Goal: Task Accomplishment & Management: Manage account settings

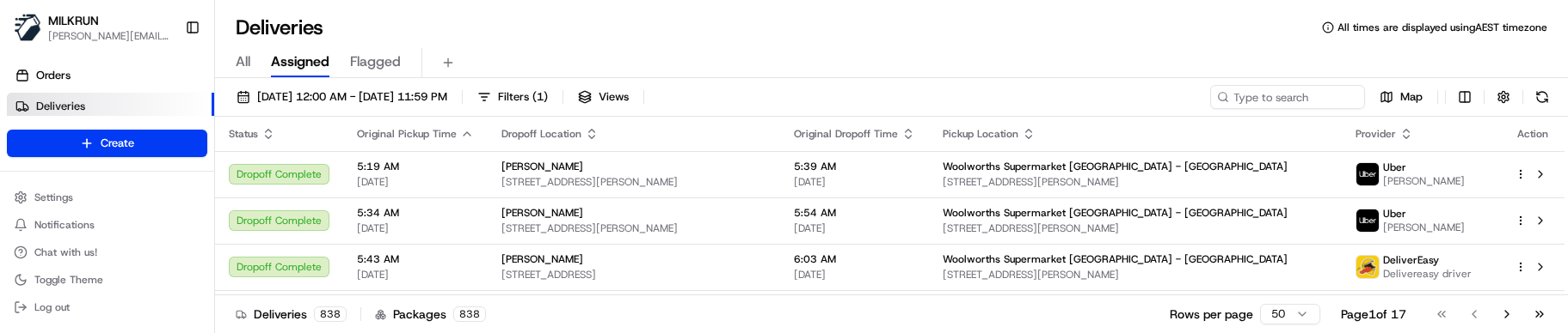
click at [571, 36] on div "Deliveries All times are displayed using AEST timezone" at bounding box center [892, 27] width 1353 height 28
click at [1301, 94] on input at bounding box center [1262, 97] width 207 height 24
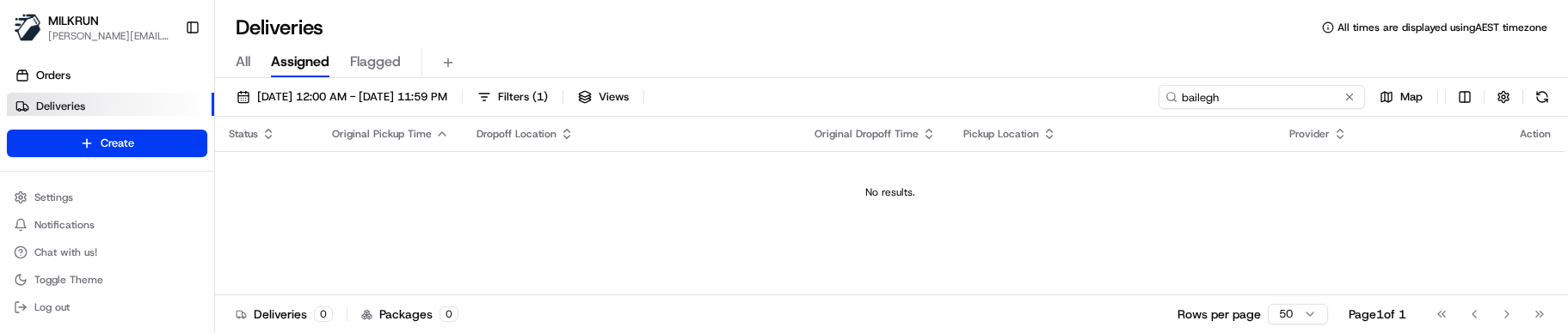
click at [1206, 98] on input "bailegh" at bounding box center [1262, 97] width 207 height 24
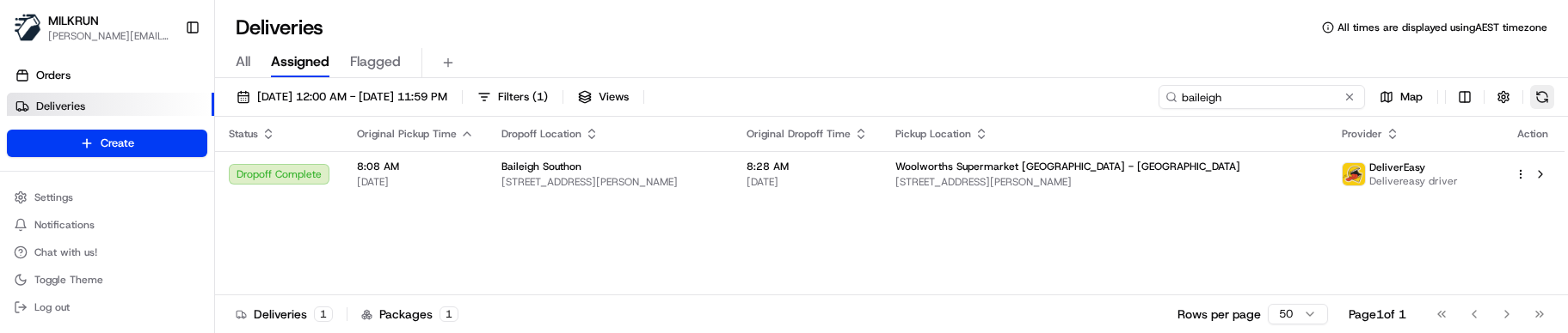
type input "baileigh"
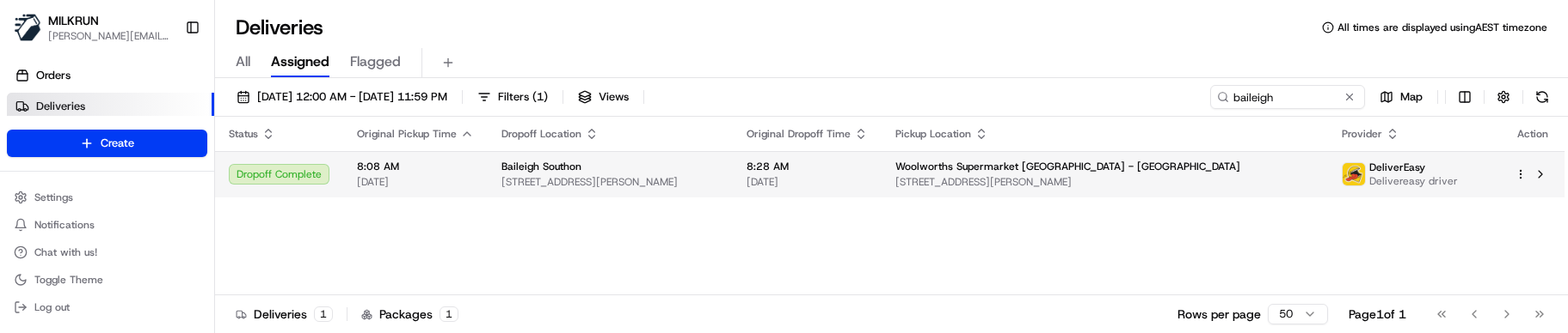
click at [868, 176] on span "[DATE]" at bounding box center [807, 182] width 121 height 13
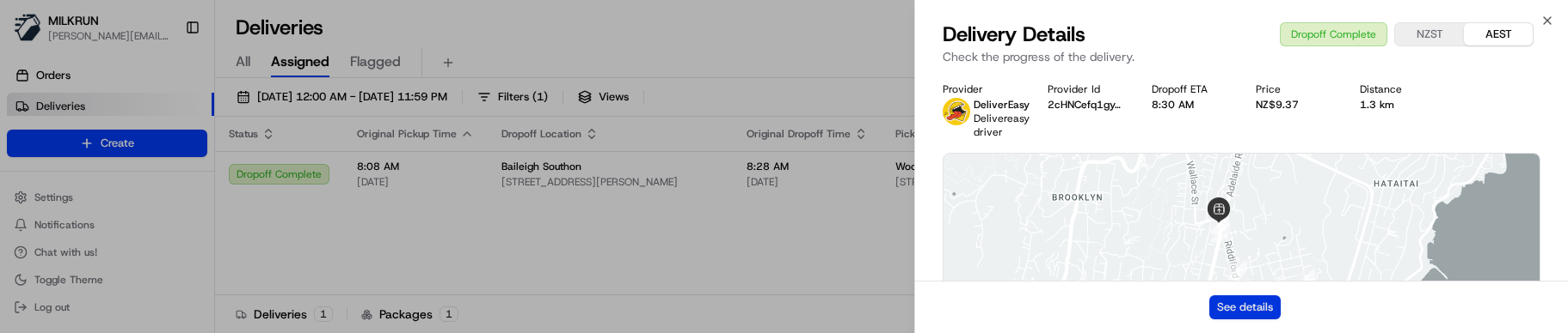
click at [1260, 309] on button "See details" at bounding box center [1245, 307] width 71 height 24
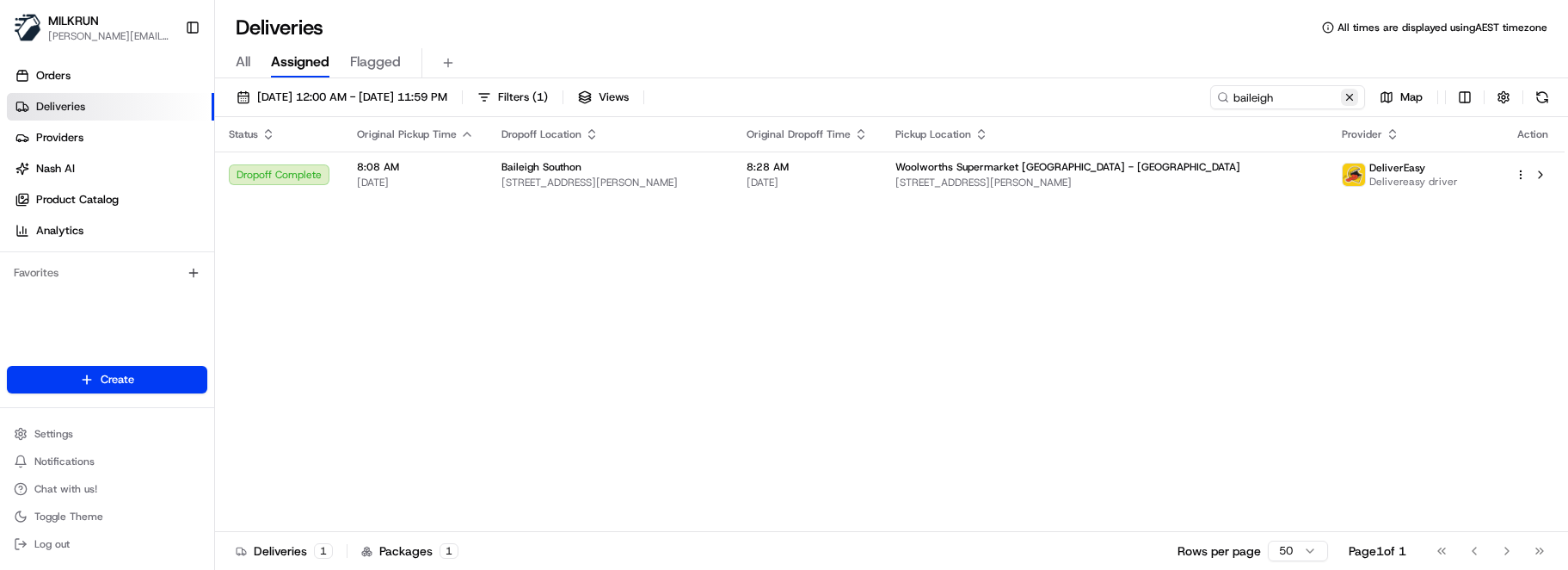
click at [1348, 103] on button at bounding box center [1350, 97] width 17 height 17
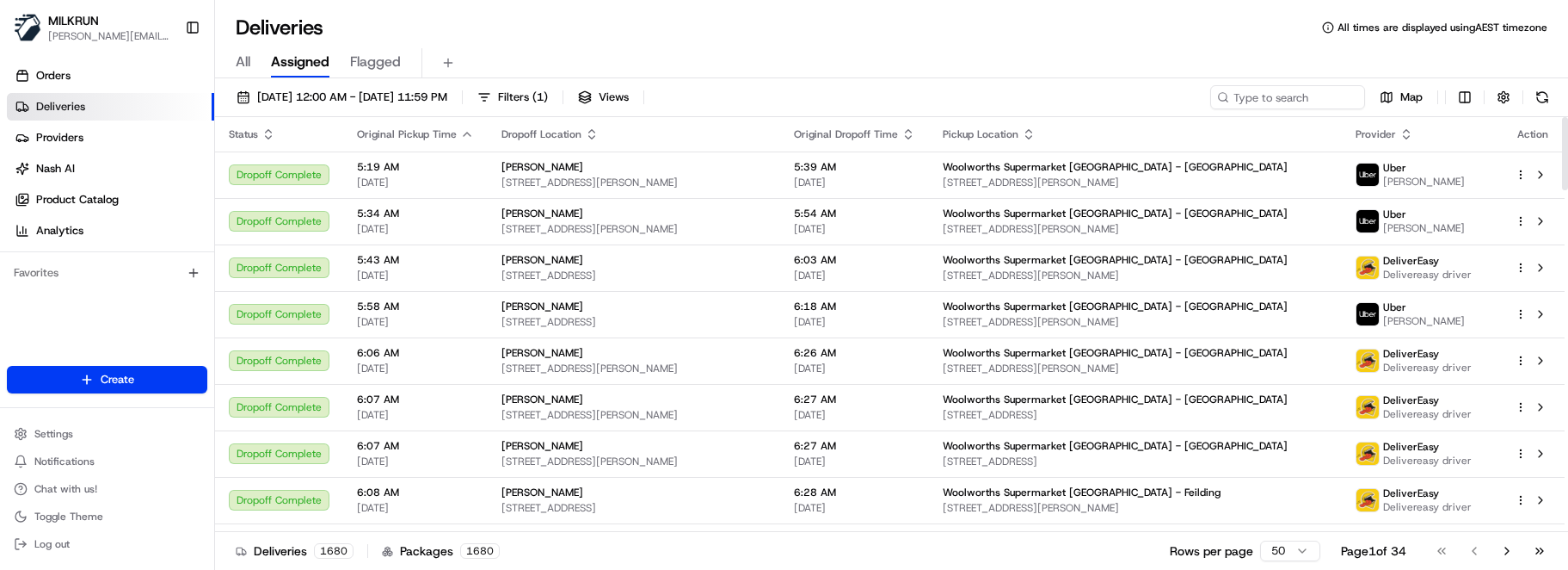
drag, startPoint x: 759, startPoint y: 547, endPoint x: 740, endPoint y: 526, distance: 28.3
click at [757, 334] on div "Deliveries 1680 Packages 1680 Rows per page 50 Page 1 of 34 Go to first page Go…" at bounding box center [892, 550] width 1353 height 38
click at [1237, 97] on input at bounding box center [1262, 97] width 207 height 24
paste input "stephanie m"
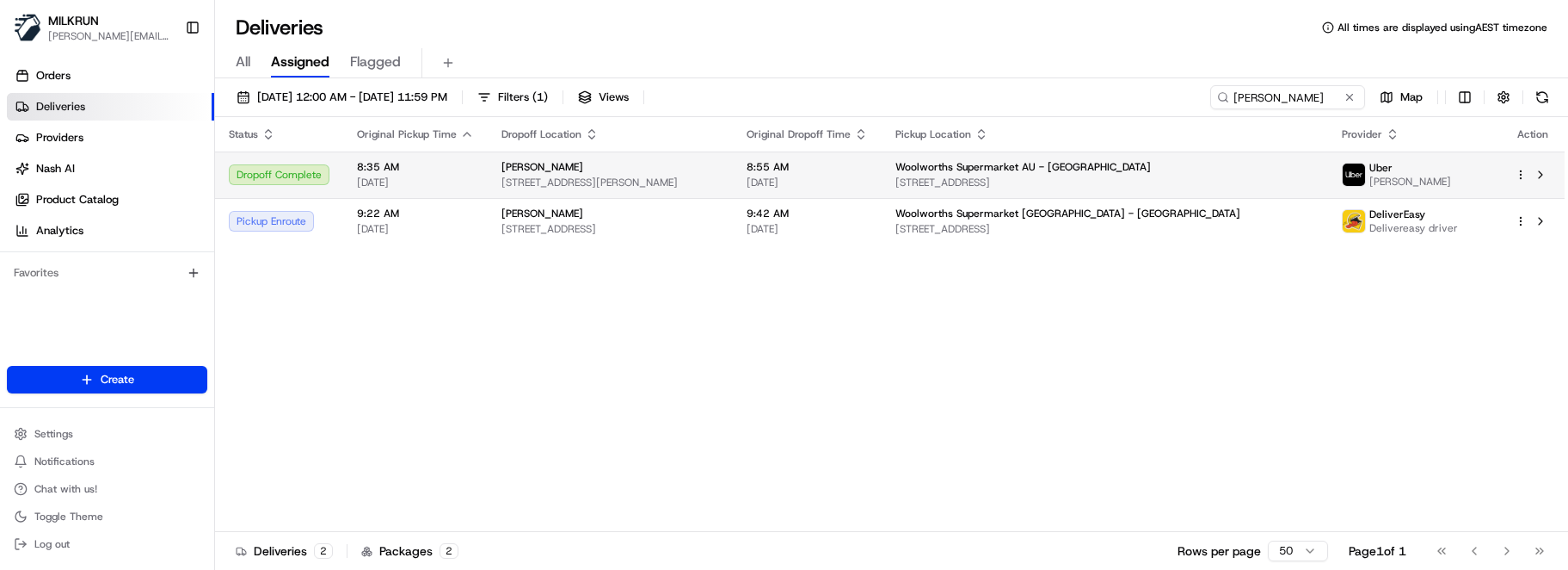
click at [1133, 176] on span "21 Strathlea Dr, m 1, Cranbourne West, VIC 3977, AU" at bounding box center [1105, 183] width 420 height 13
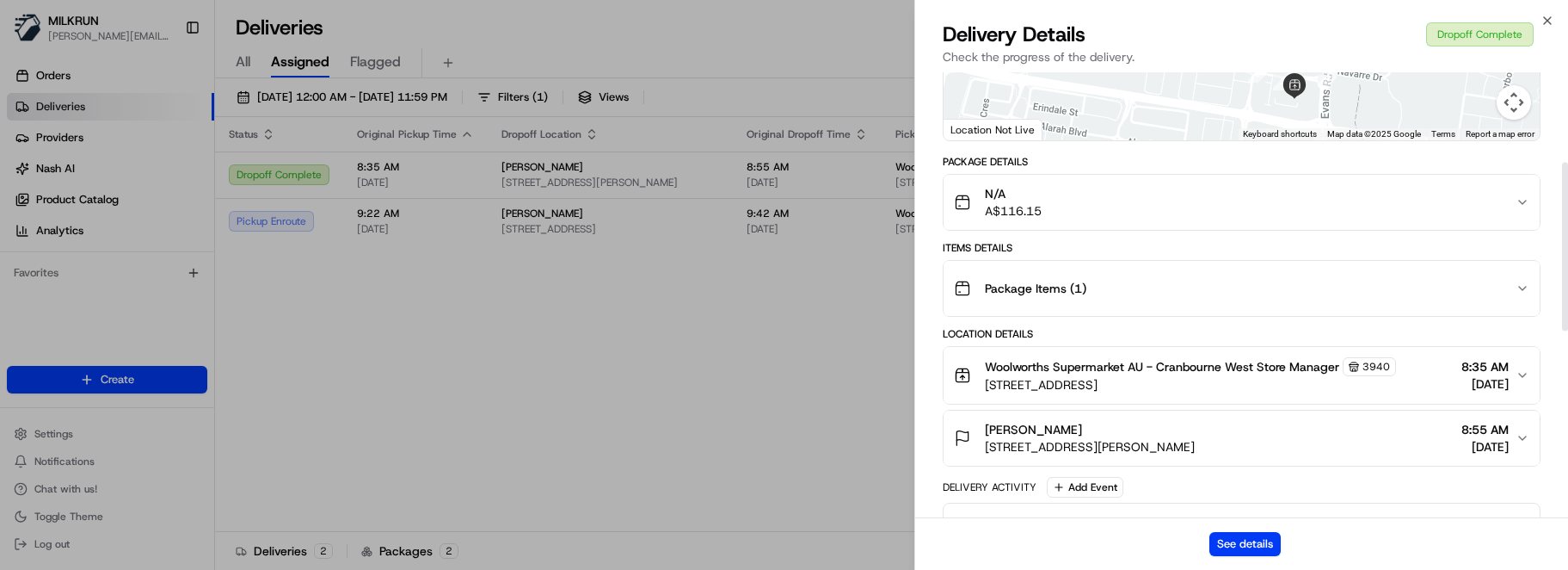
scroll to position [259, 0]
click at [1267, 334] on button "See details" at bounding box center [1245, 543] width 71 height 24
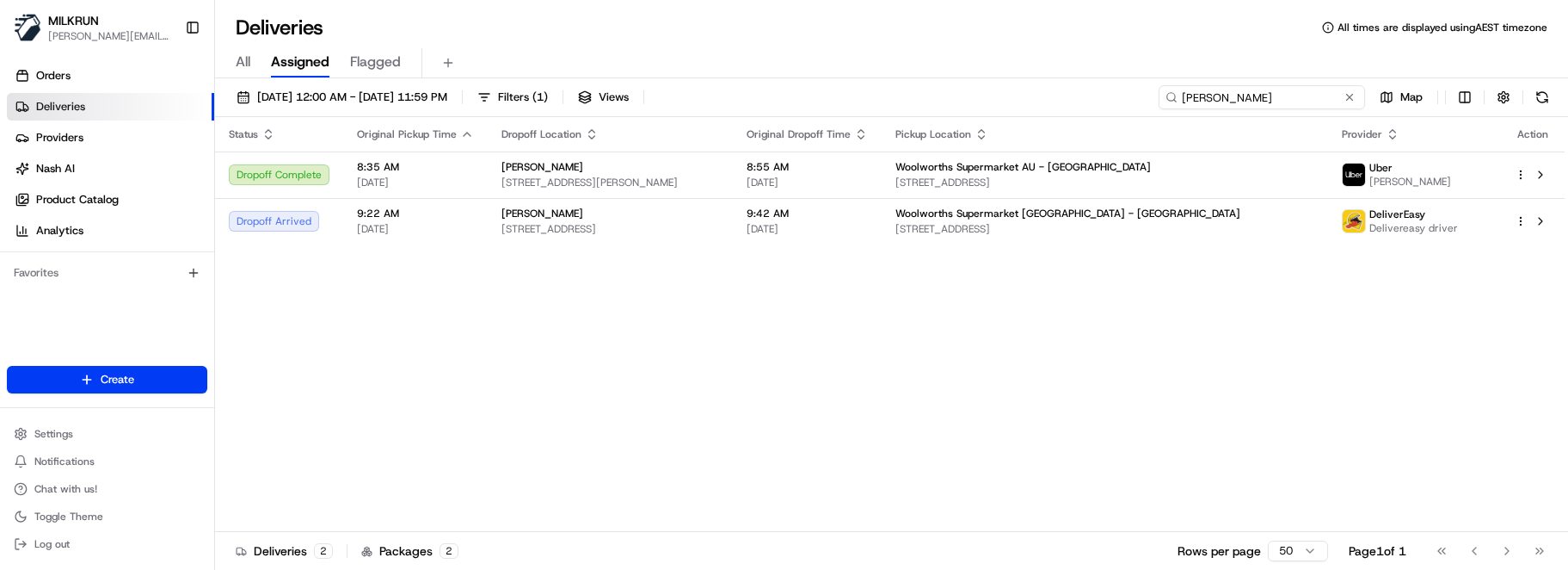
drag, startPoint x: 1318, startPoint y: 94, endPoint x: 922, endPoint y: 88, distance: 396.0
click at [923, 93] on div "24/08/2025 12:00 AM - 24/08/2025 11:59 PM Filters ( 1 ) Views stephanie m Map" at bounding box center [892, 101] width 1353 height 32
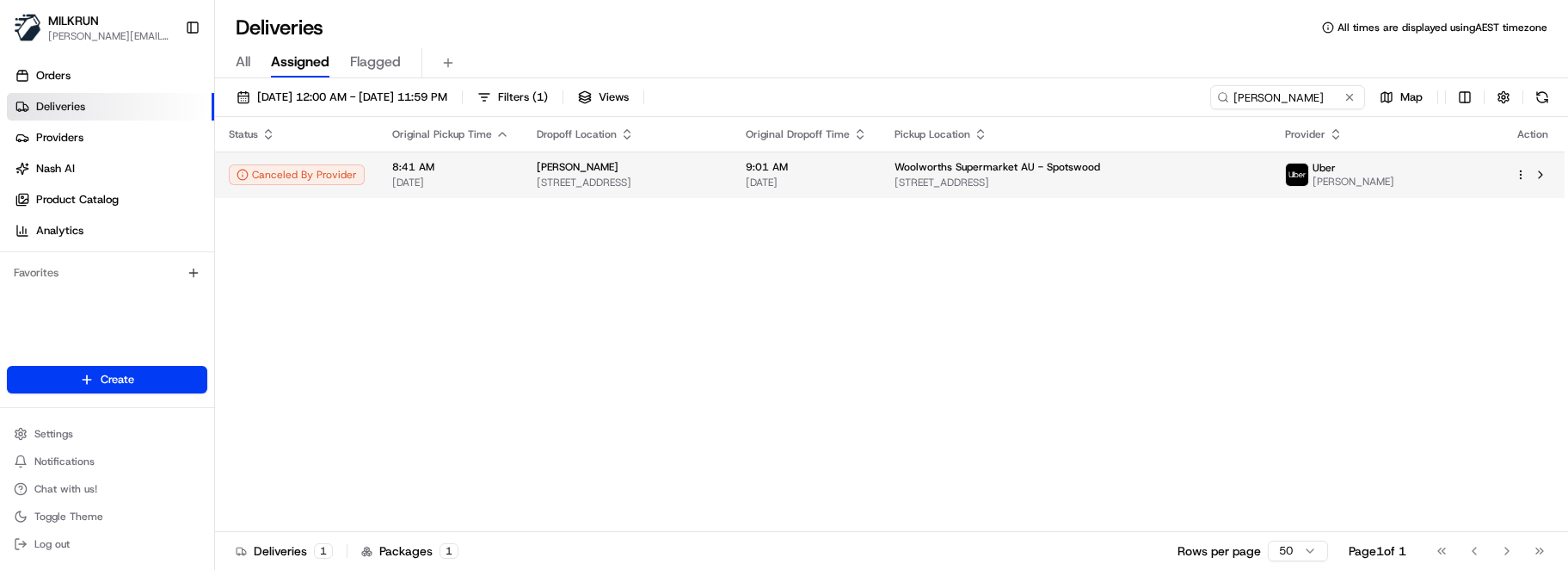
click at [868, 182] on span "[DATE]" at bounding box center [806, 183] width 121 height 13
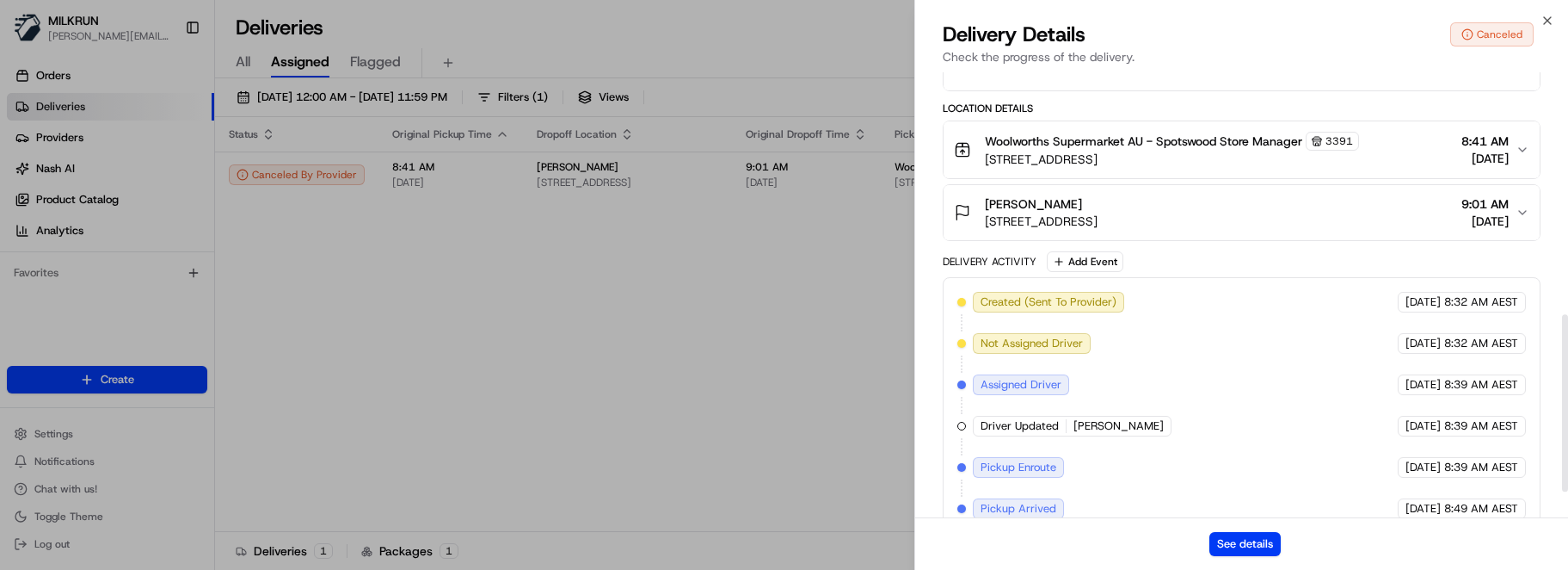
scroll to position [674, 0]
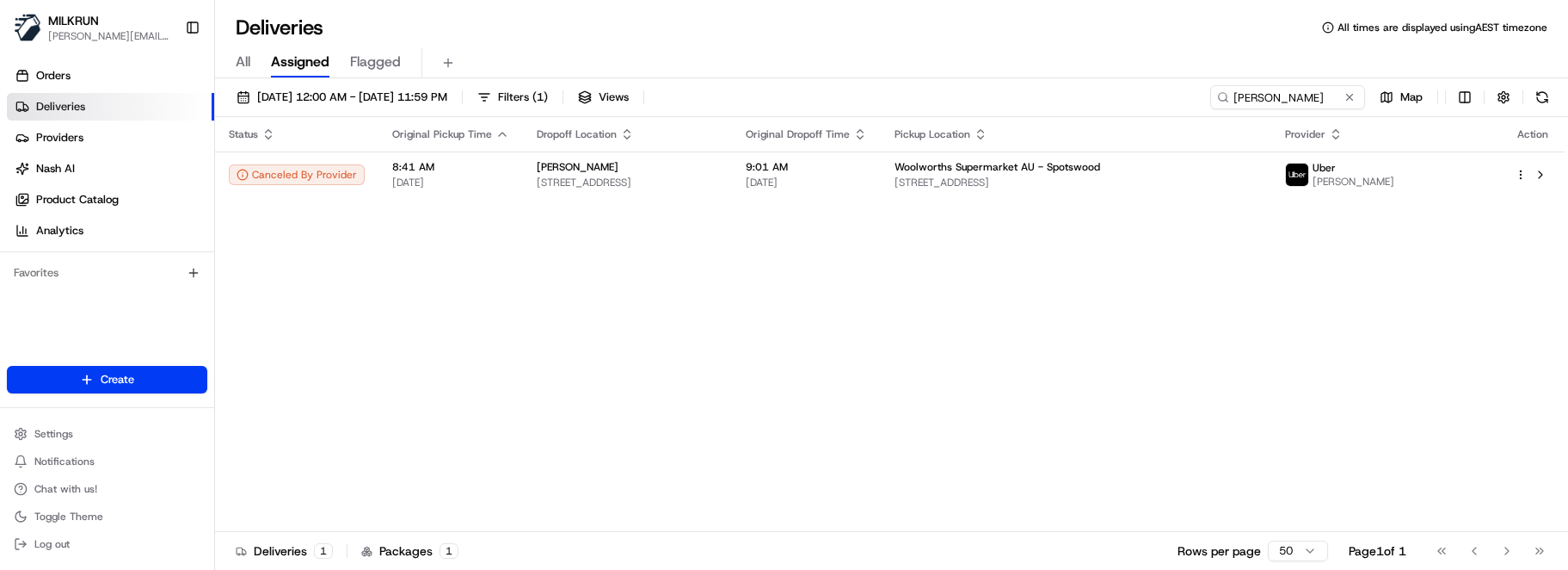
drag, startPoint x: 896, startPoint y: 493, endPoint x: 909, endPoint y: 484, distance: 15.8
click at [896, 334] on div "Status Original Pickup Time Dropoff Location Original Dropoff Time Pickup Locat…" at bounding box center [890, 325] width 1350 height 415
click at [1051, 188] on span "2 Macindoe Ct, Spotswood, VIC 3015, AU" at bounding box center [1076, 183] width 363 height 13
drag, startPoint x: 1307, startPoint y: 95, endPoint x: 1154, endPoint y: 57, distance: 157.6
click at [1297, 93] on input "andrew page" at bounding box center [1262, 97] width 207 height 24
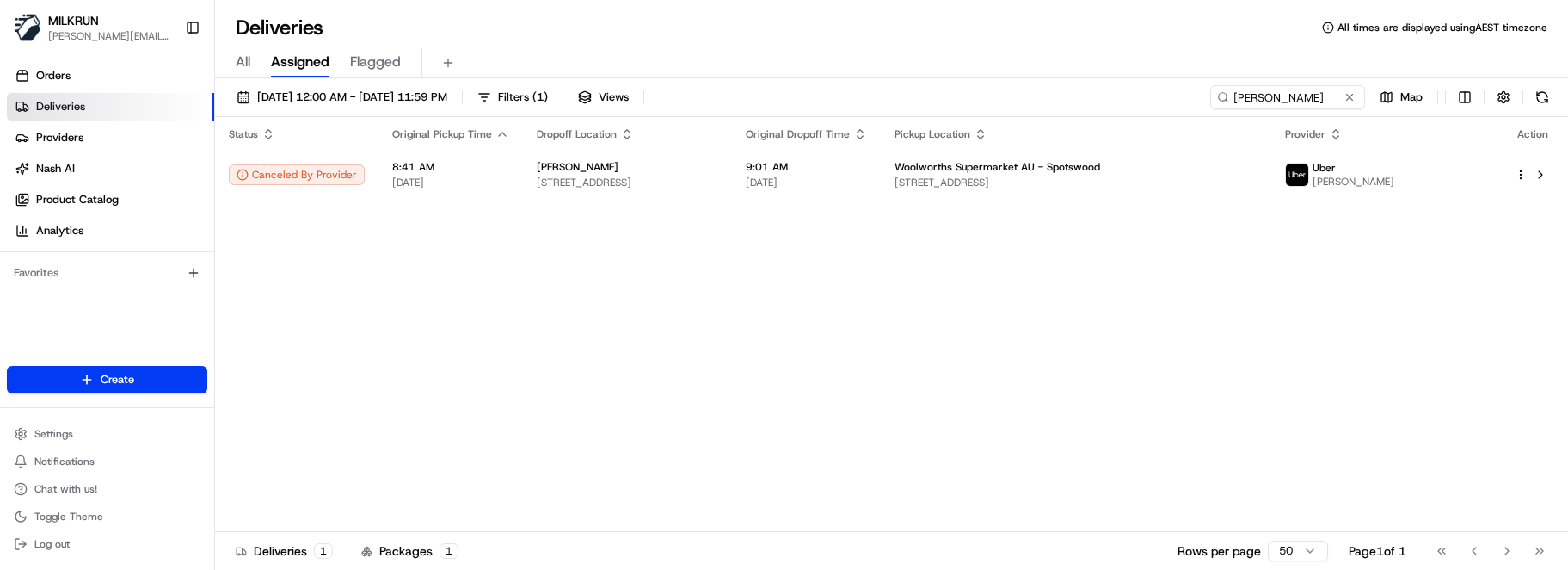
click at [465, 246] on div "Status Original Pickup Time Dropoff Location Original Dropoff Time Pickup Locat…" at bounding box center [890, 325] width 1350 height 415
click at [796, 334] on div "Status Original Pickup Time Dropoff Location Original Dropoff Time Pickup Locat…" at bounding box center [890, 325] width 1350 height 415
drag, startPoint x: 1320, startPoint y: 100, endPoint x: 991, endPoint y: 98, distance: 329.0
click at [991, 98] on div "24/08/2025 12:00 AM - 24/08/2025 11:59 PM Filters ( 1 ) Views andrew page Map" at bounding box center [892, 101] width 1353 height 32
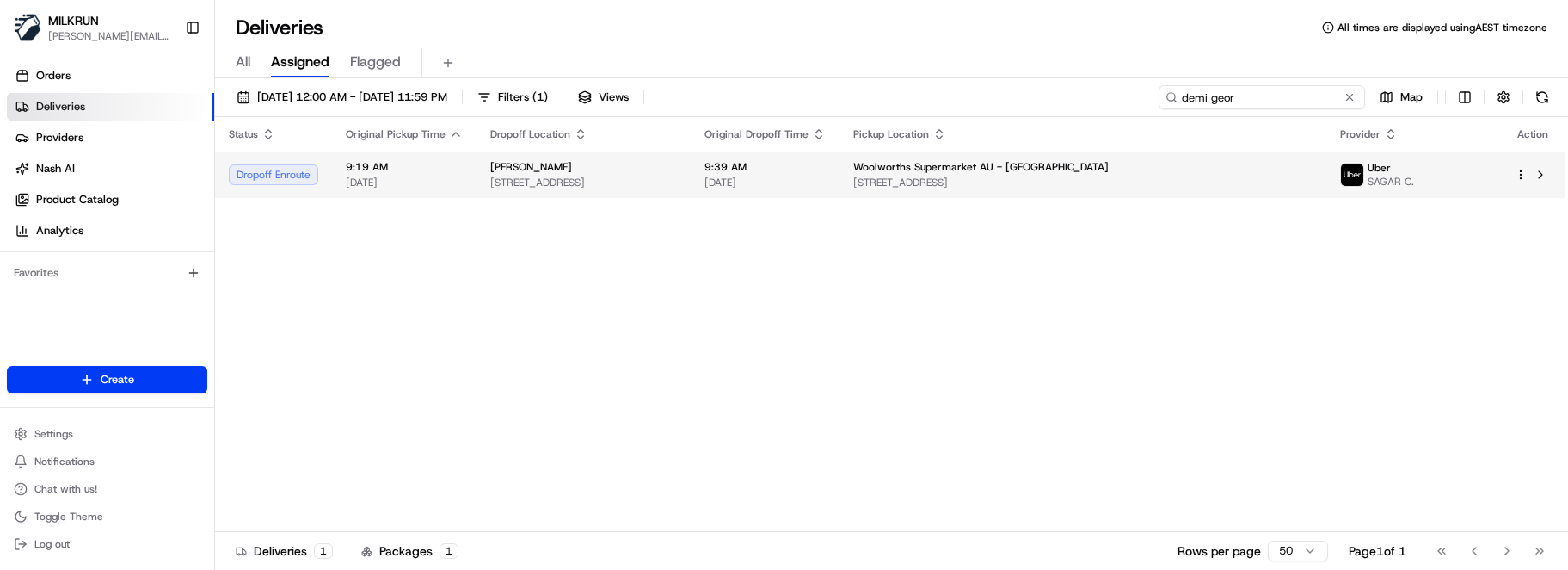
type input "demi geor"
click at [840, 166] on td "9:39 AM 24/08/2025" at bounding box center [765, 175] width 149 height 46
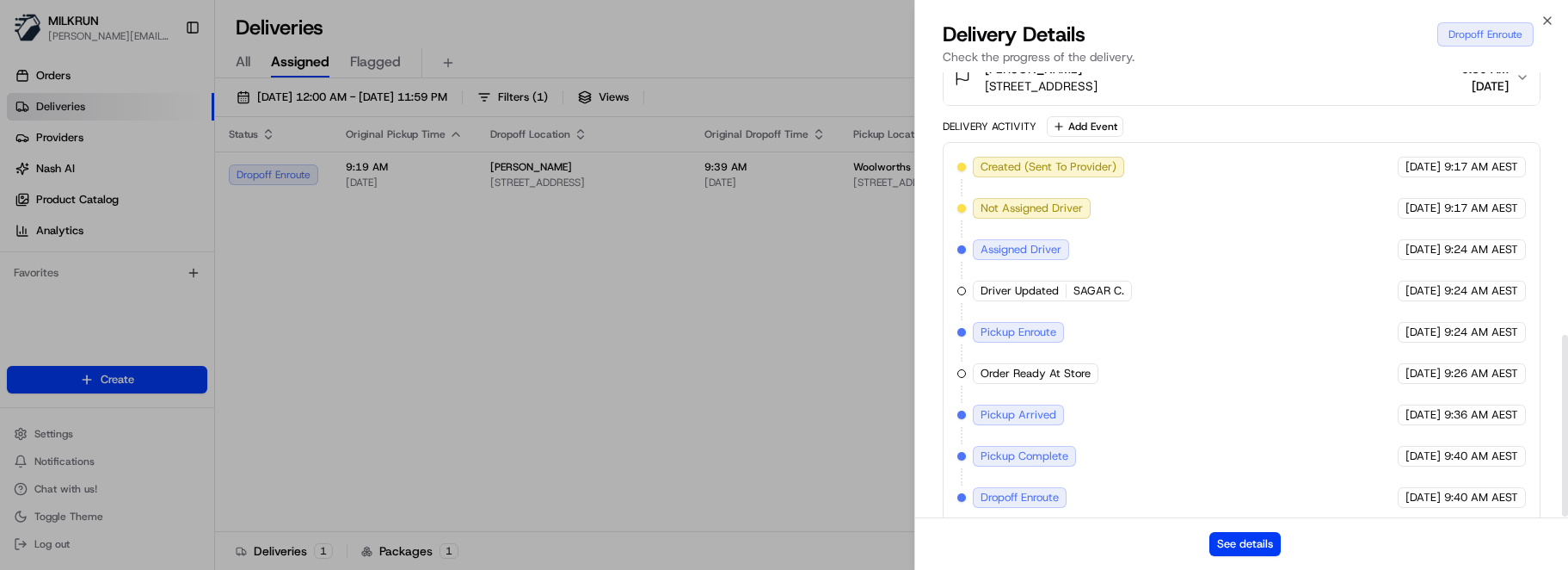
scroll to position [646, 0]
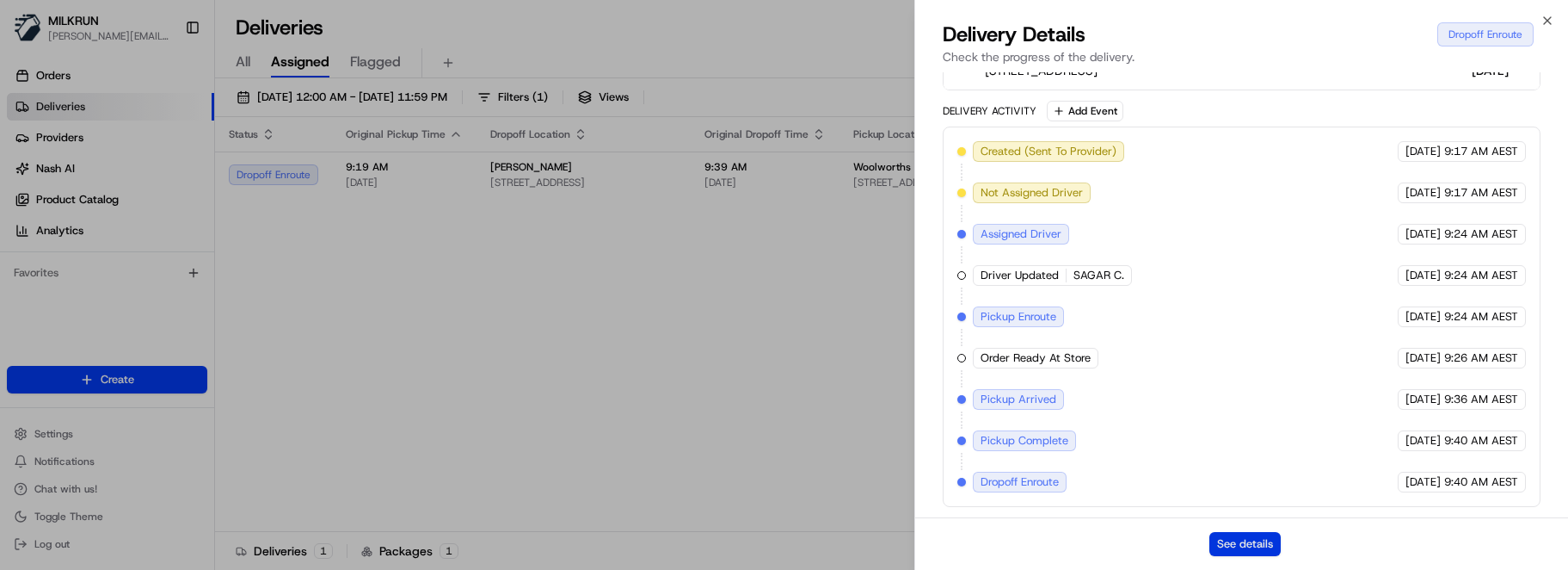
click at [1237, 334] on button "See details" at bounding box center [1245, 543] width 71 height 24
click at [1253, 334] on button "See details" at bounding box center [1245, 543] width 71 height 24
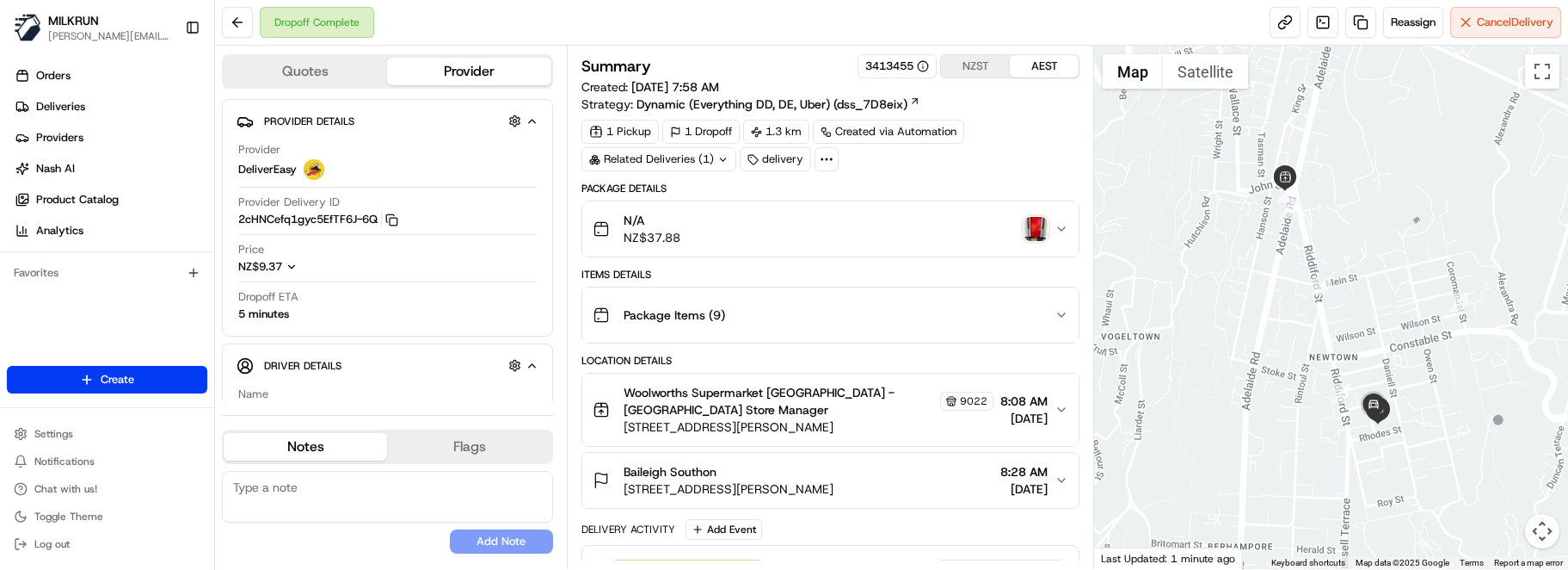
click at [1033, 233] on img "button" at bounding box center [1035, 229] width 24 height 24
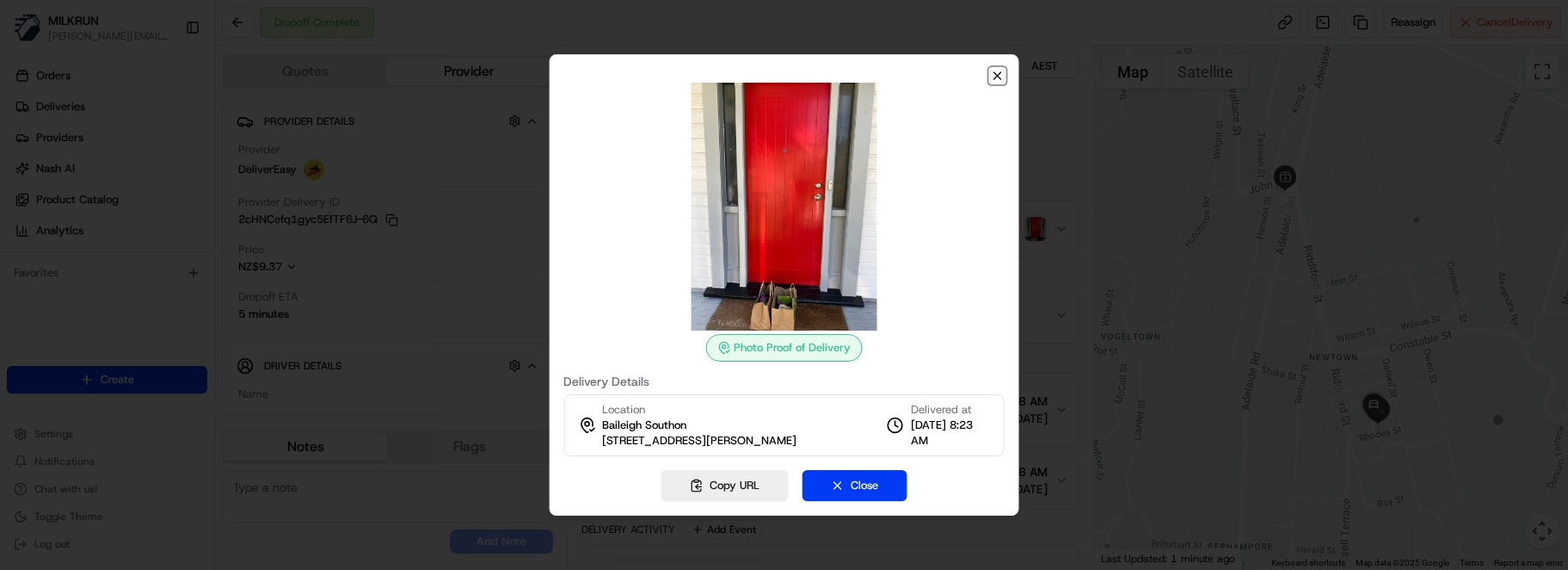
click at [995, 72] on icon "button" at bounding box center [997, 75] width 7 height 7
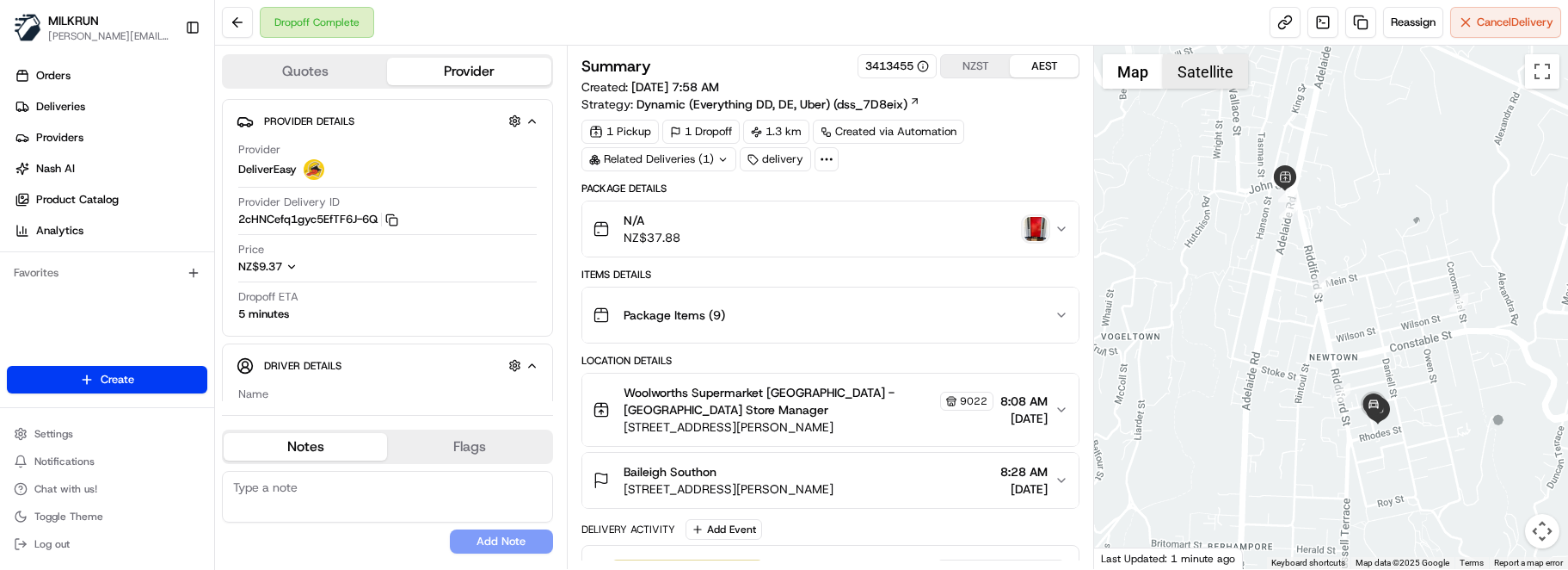
click at [1187, 75] on button "Satellite" at bounding box center [1206, 71] width 86 height 35
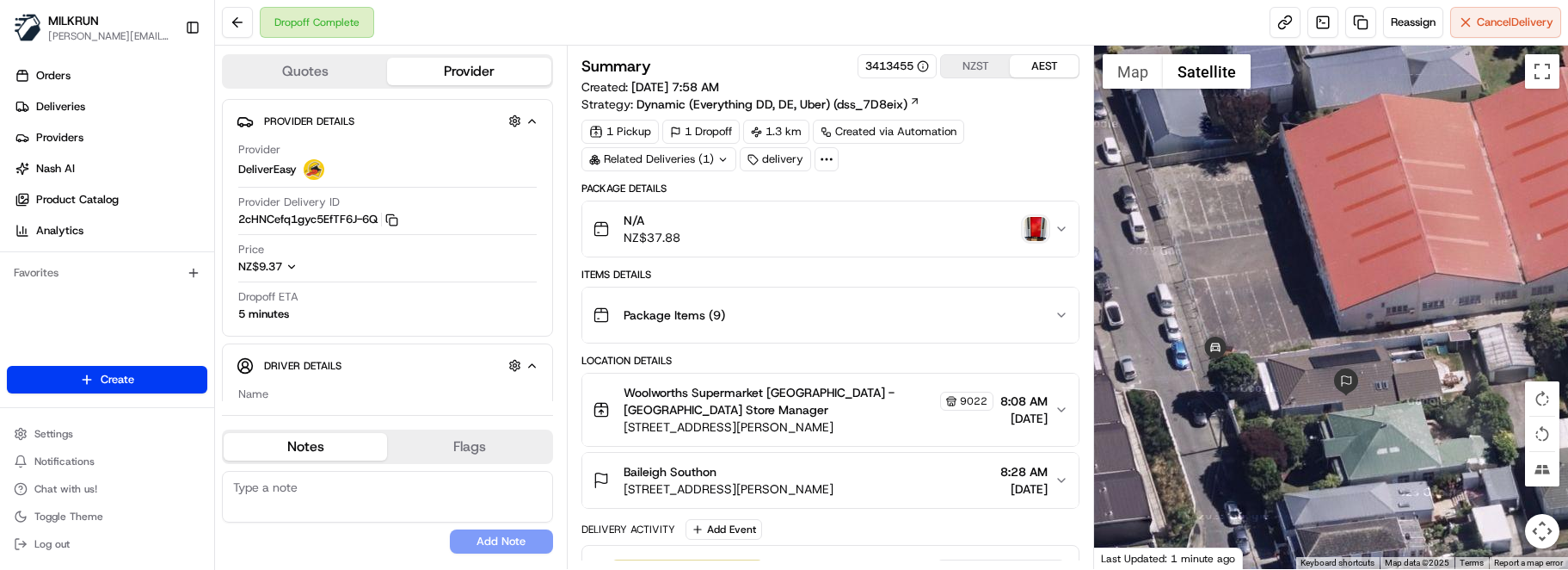
drag, startPoint x: 1253, startPoint y: 444, endPoint x: 1417, endPoint y: 396, distance: 170.9
click at [1417, 396] on div at bounding box center [1331, 307] width 474 height 523
drag, startPoint x: 615, startPoint y: 425, endPoint x: 861, endPoint y: 434, distance: 246.2
click at [861, 435] on button "Woolworths Supermarket NZ - Newtown Store Manager 9022 3 John St, Wellington, W…" at bounding box center [830, 409] width 497 height 72
copy span "[STREET_ADDRESS][PERSON_NAME]"
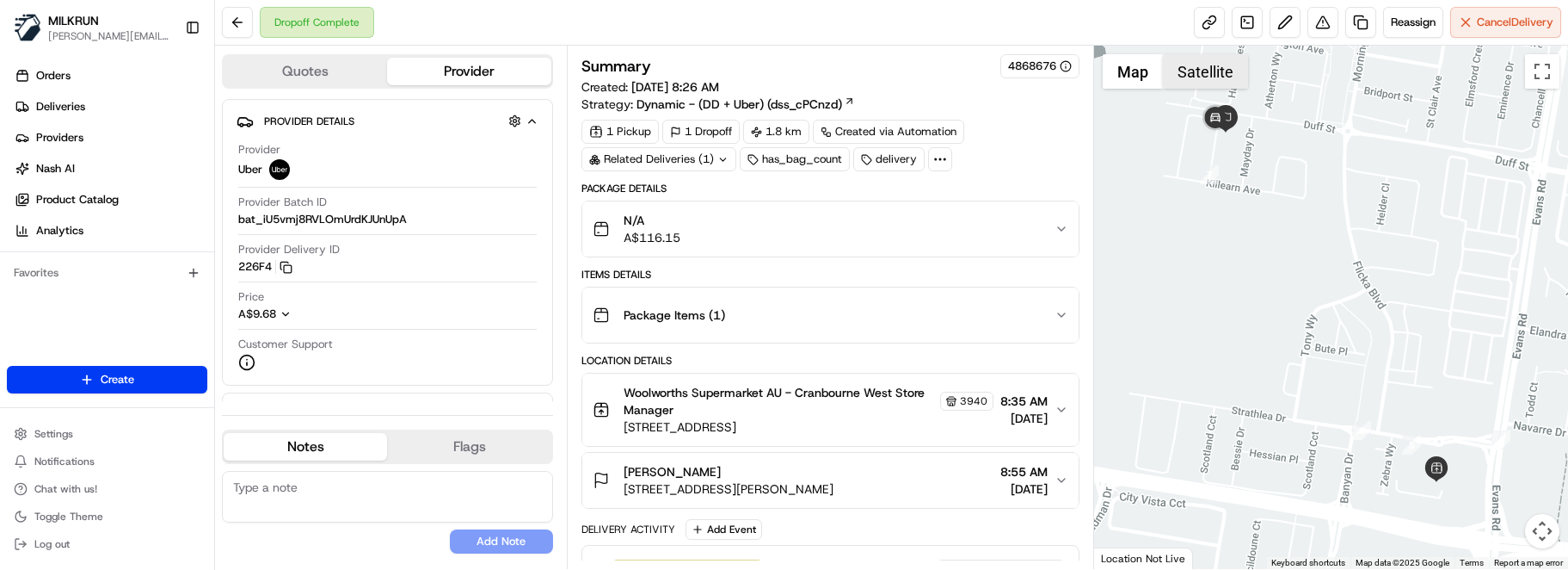
click at [1214, 59] on button "Satellite" at bounding box center [1206, 71] width 86 height 35
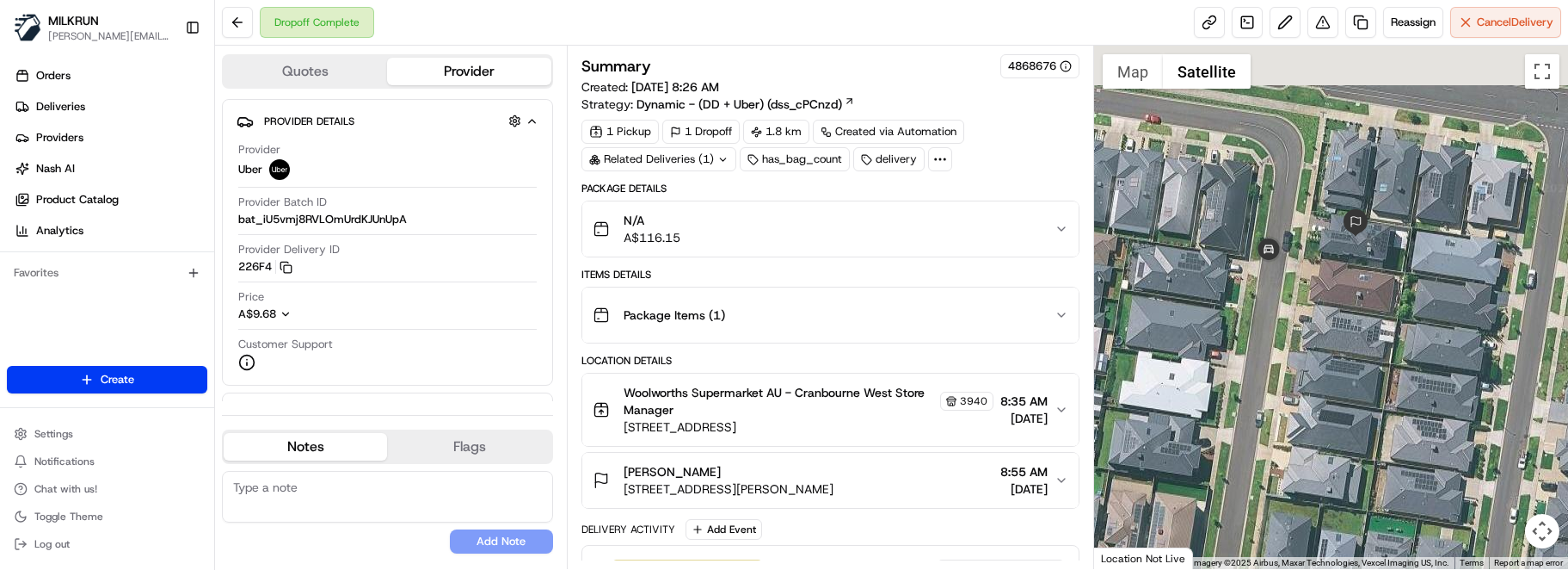
drag, startPoint x: 1240, startPoint y: 138, endPoint x: 1357, endPoint y: 293, distance: 194.2
click at [1357, 293] on div at bounding box center [1331, 307] width 474 height 523
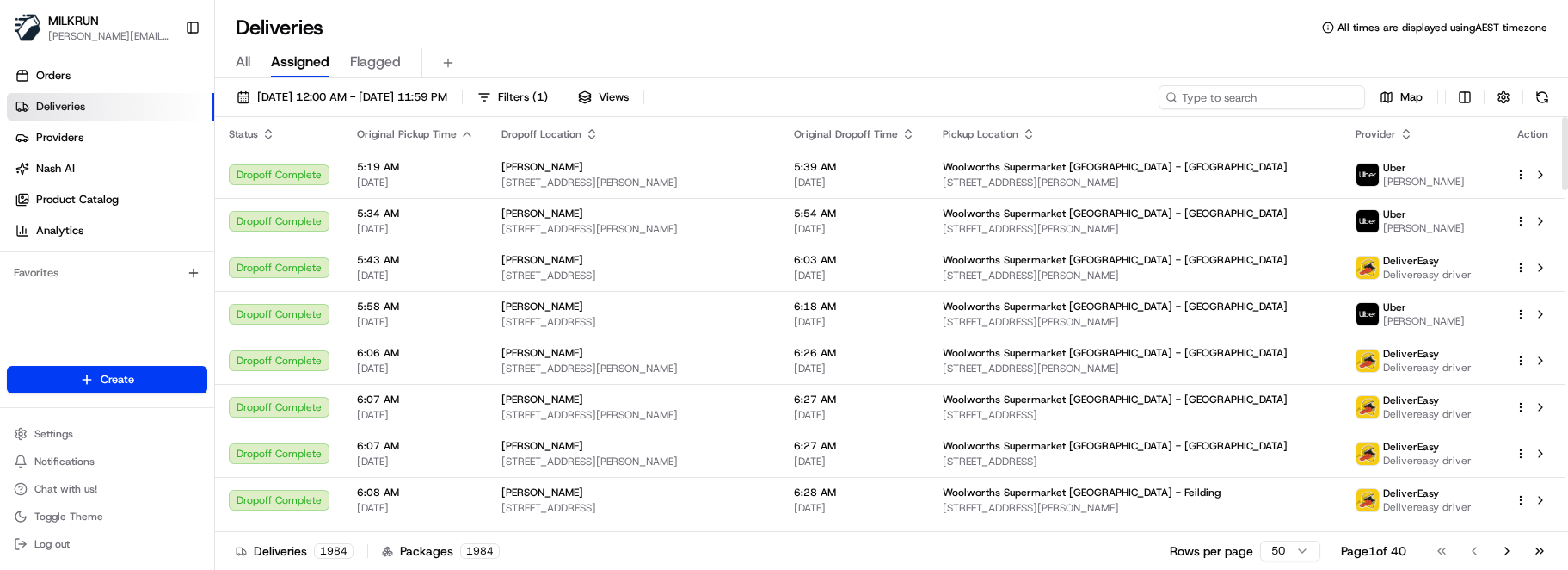
click at [1308, 94] on input at bounding box center [1262, 97] width 207 height 24
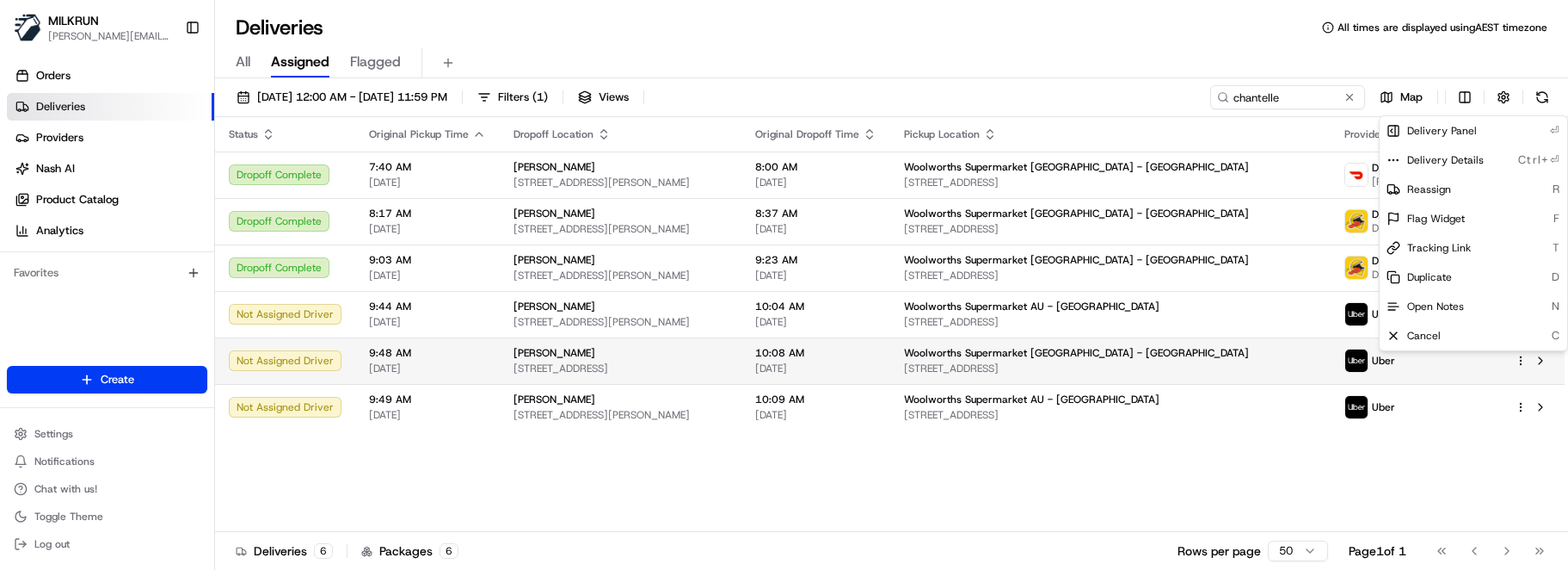
click at [1517, 357] on html "MILKRUN [EMAIL_ADDRESS][DOMAIN_NAME] Toggle Sidebar Orders Deliveries Providers…" at bounding box center [784, 285] width 1568 height 570
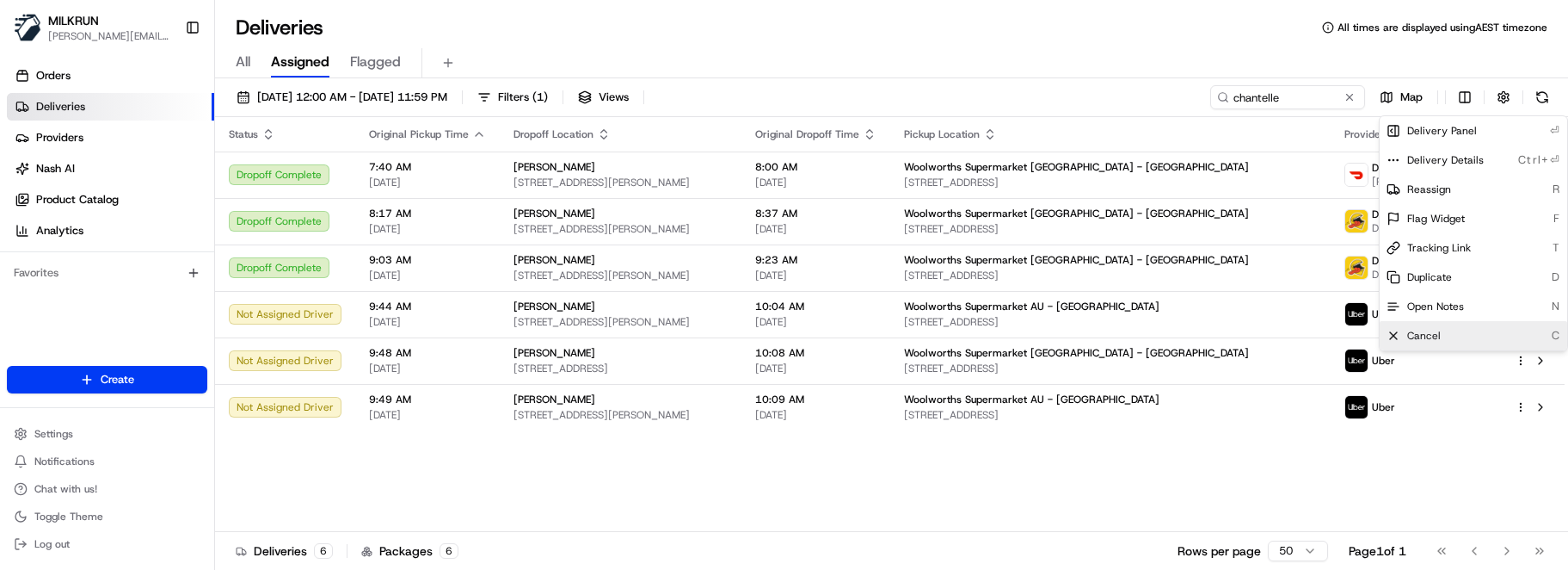
click at [1443, 335] on div "Cancel C" at bounding box center [1473, 335] width 187 height 29
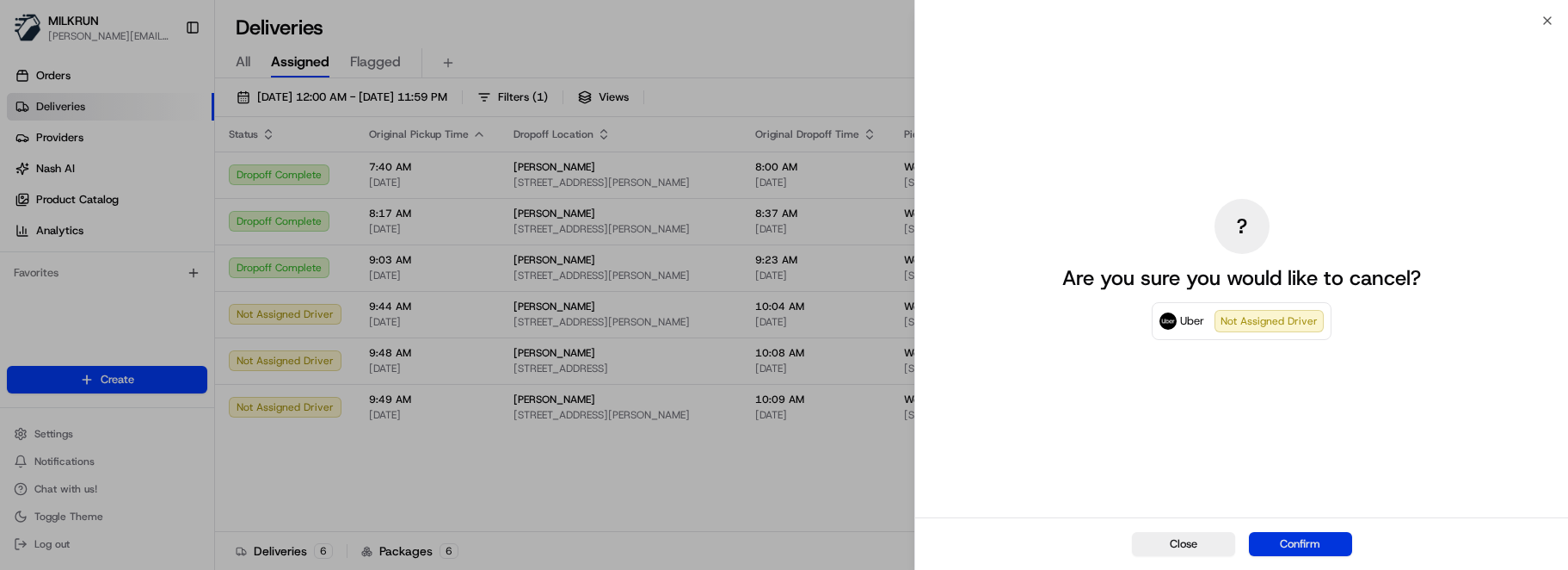
click at [1283, 535] on button "Confirm" at bounding box center [1300, 543] width 103 height 24
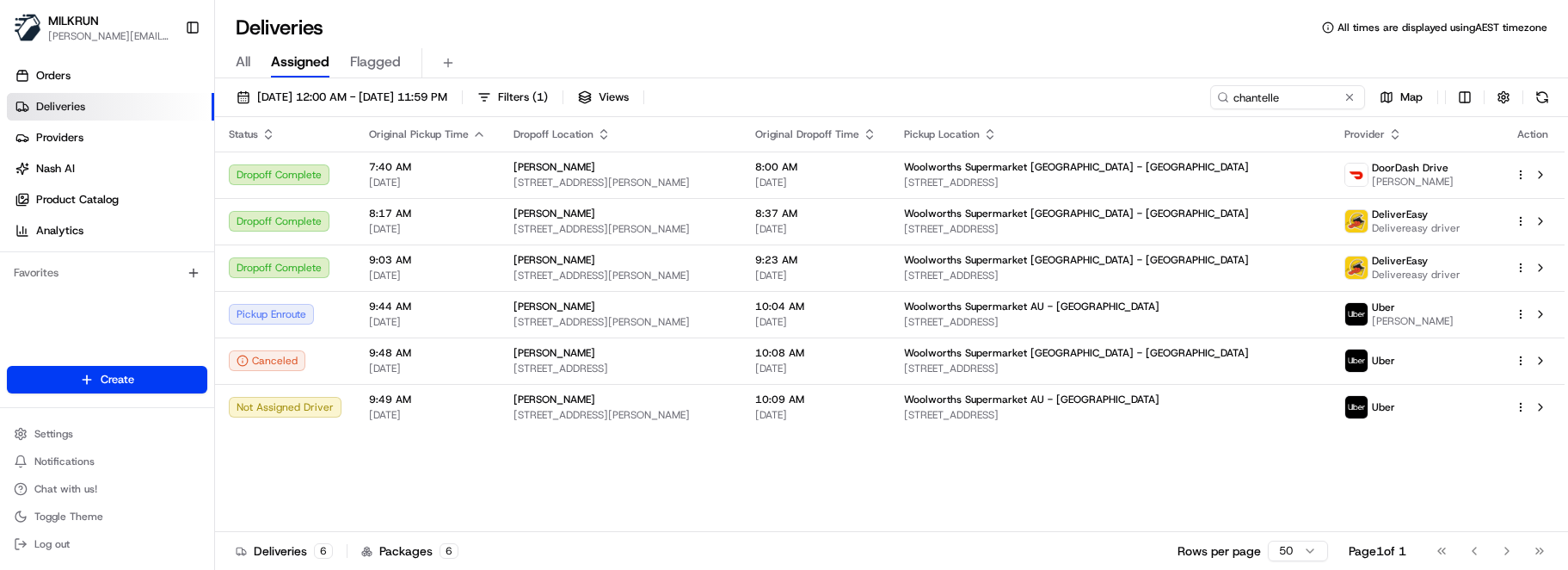
click at [721, 468] on div "Status Original Pickup Time Dropoff Location Original Dropoff Time Pickup Locat…" at bounding box center [890, 325] width 1350 height 415
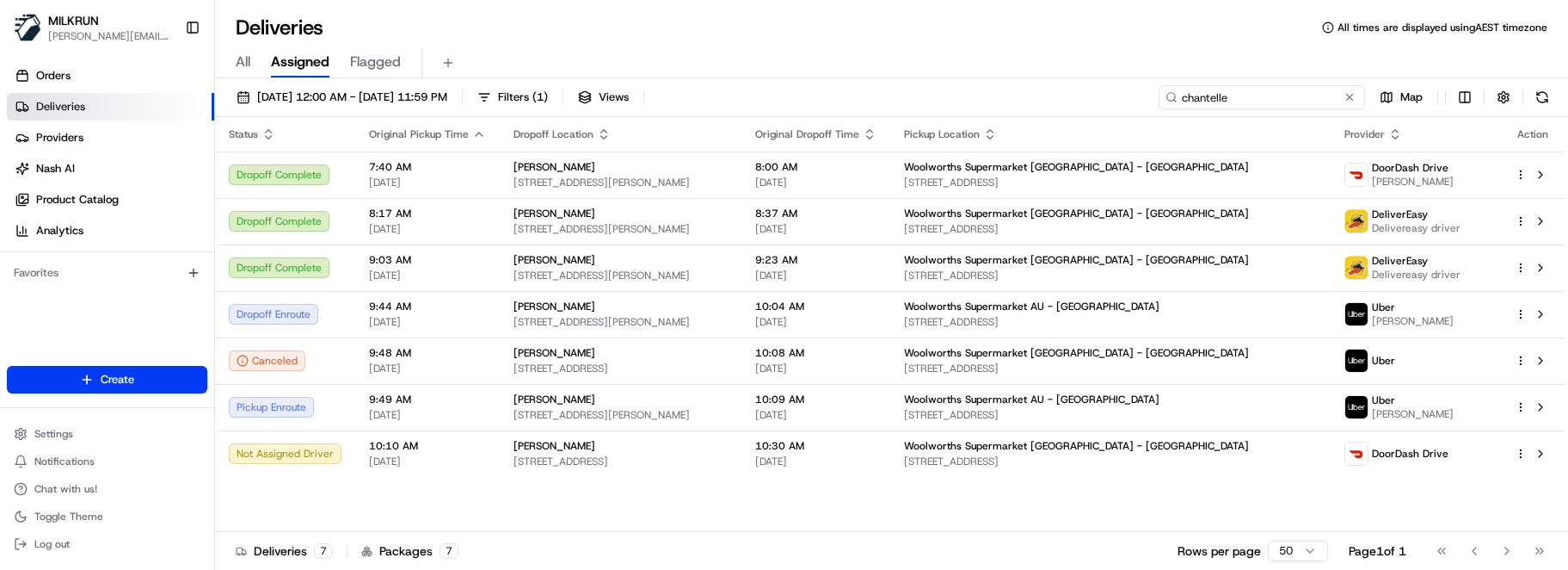
drag, startPoint x: 1288, startPoint y: 95, endPoint x: 768, endPoint y: 84, distance: 520.1
click at [781, 85] on div "24/08/2025 12:00 AM - 24/08/2025 11:59 PM Filters ( 1 ) Views chantelle Map Sta…" at bounding box center [892, 325] width 1353 height 495
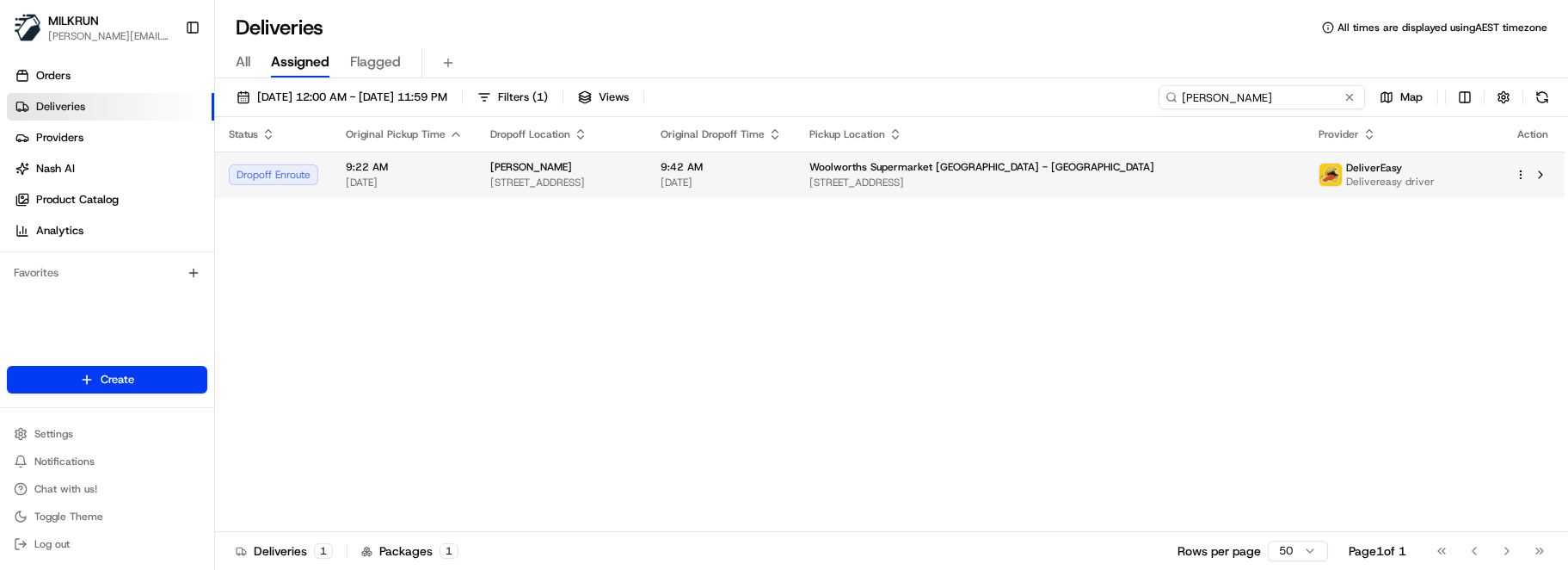
type input "ruby geurts"
click at [633, 169] on div "Ruby geurts" at bounding box center [561, 167] width 143 height 13
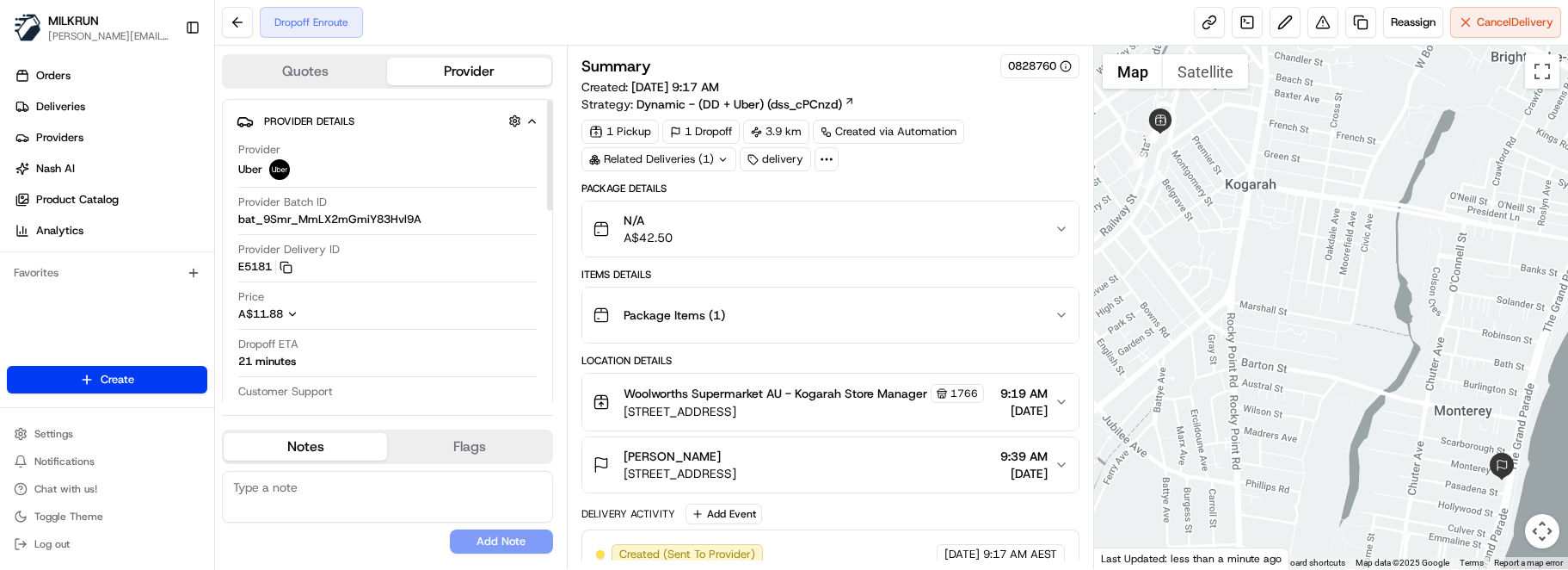
scroll to position [87, 0]
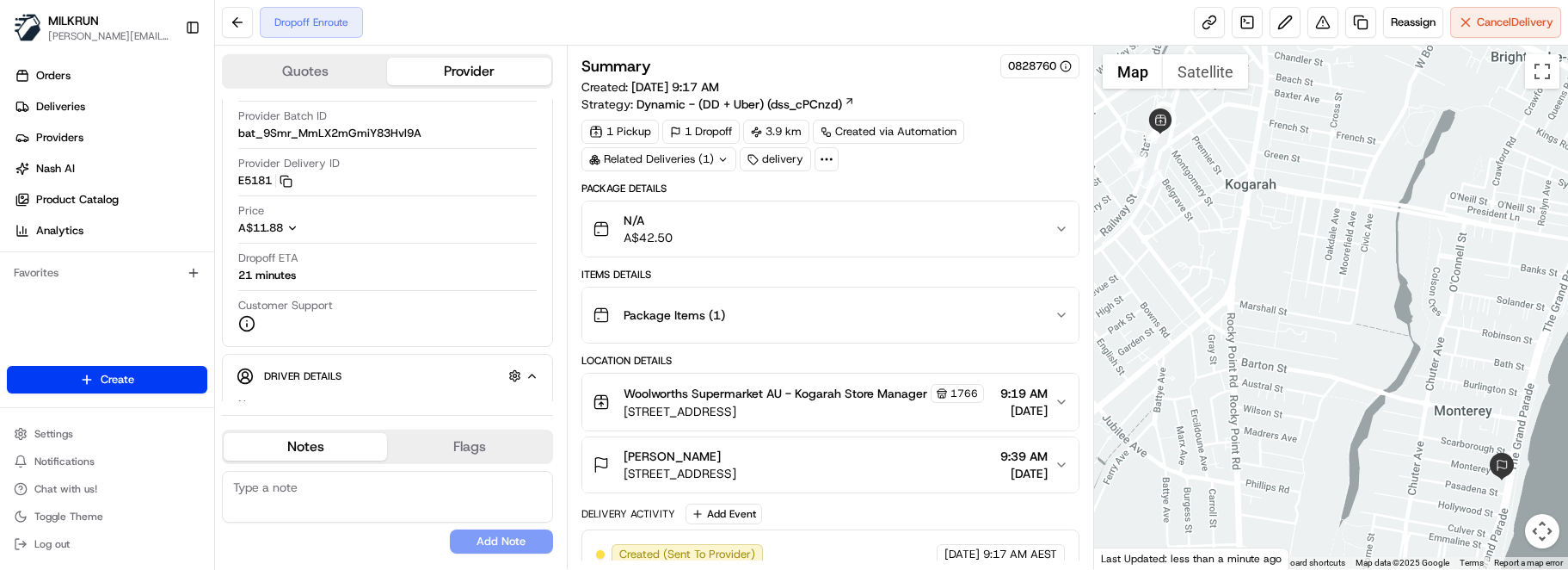
click at [319, 453] on button "Notes" at bounding box center [306, 446] width 163 height 28
click at [334, 492] on textarea at bounding box center [387, 497] width 331 height 52
paste textarea "Good XXXX Team🌞️ Please can you deliver this order ASAP as the customer has bee…"
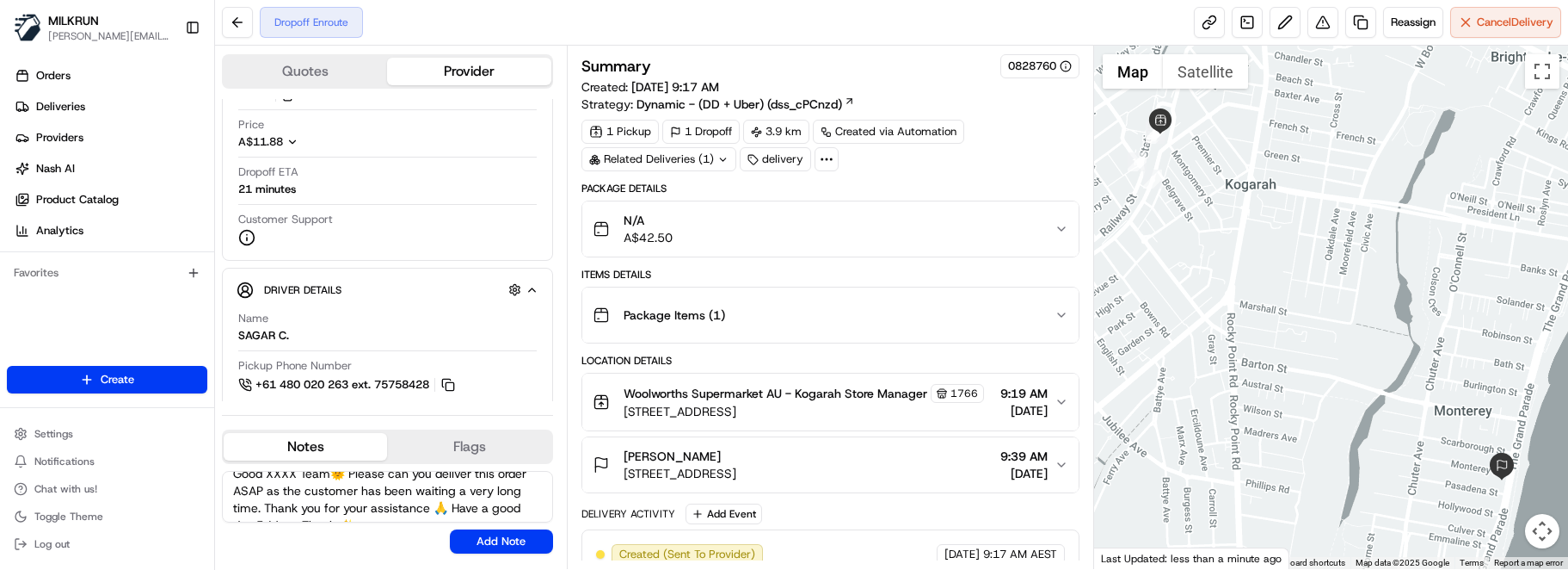
scroll to position [0, 0]
drag, startPoint x: 333, startPoint y: 486, endPoint x: 267, endPoint y: 483, distance: 66.1
click at [267, 483] on textarea "Good XXXX Team🌞️ Please can you deliver this order ASAP as the customer has bee…" at bounding box center [387, 497] width 331 height 52
type textarea "Good Morning Sagar🌞️ Please can you deliver this order ASAP as the customer has…"
click at [491, 533] on button "Add Note" at bounding box center [501, 541] width 103 height 24
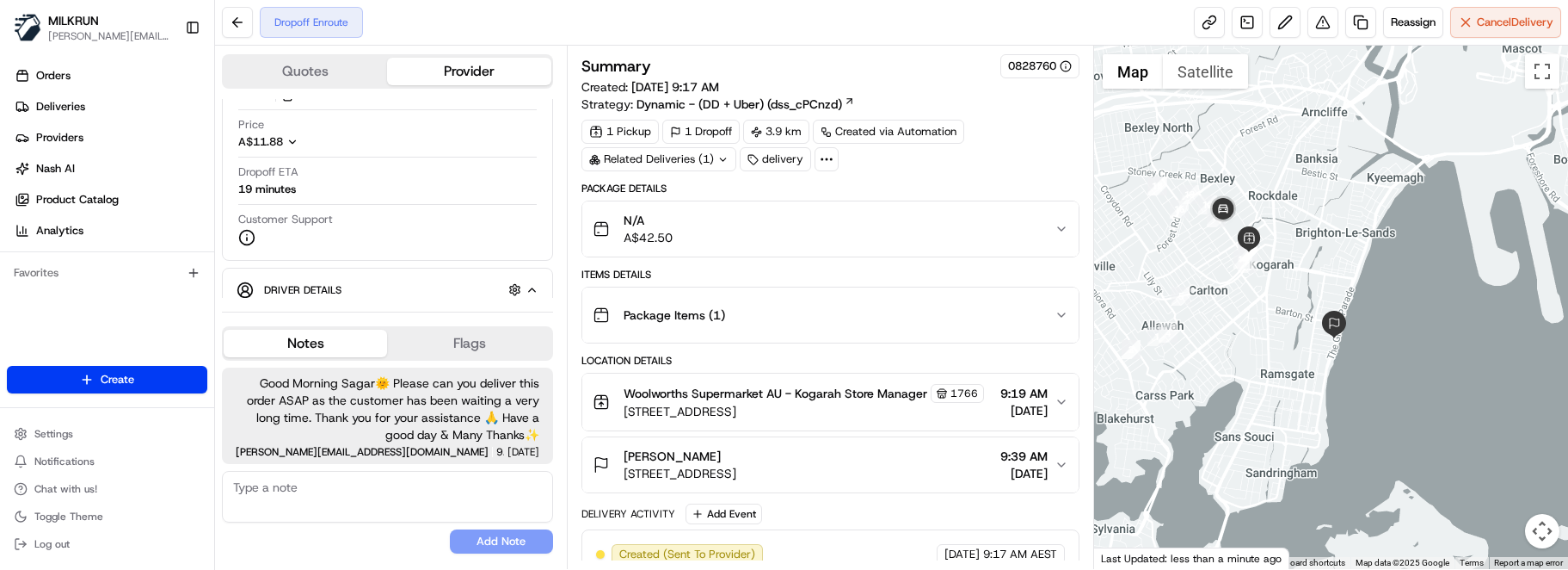
click at [386, 523] on div "No results found Add Note" at bounding box center [387, 512] width 331 height 83
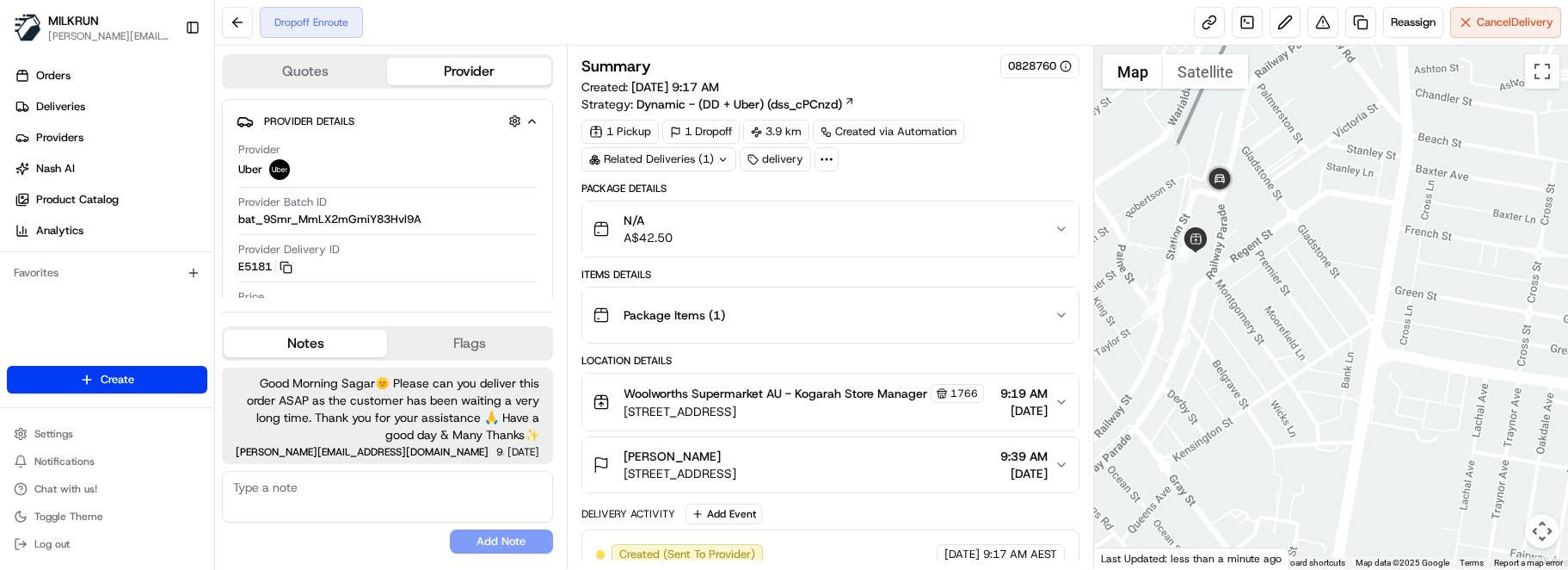
drag, startPoint x: 1164, startPoint y: 133, endPoint x: 1270, endPoint y: 284, distance: 184.5
click at [1270, 284] on div at bounding box center [1331, 307] width 474 height 523
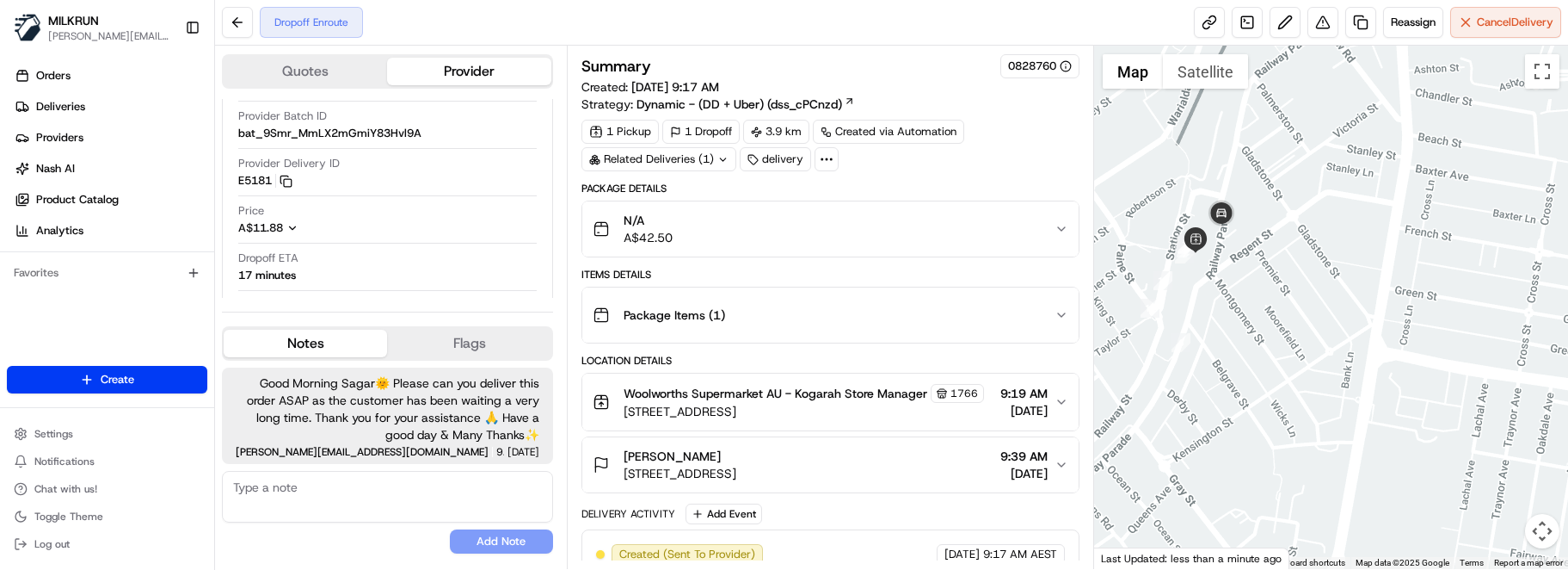
scroll to position [87, 0]
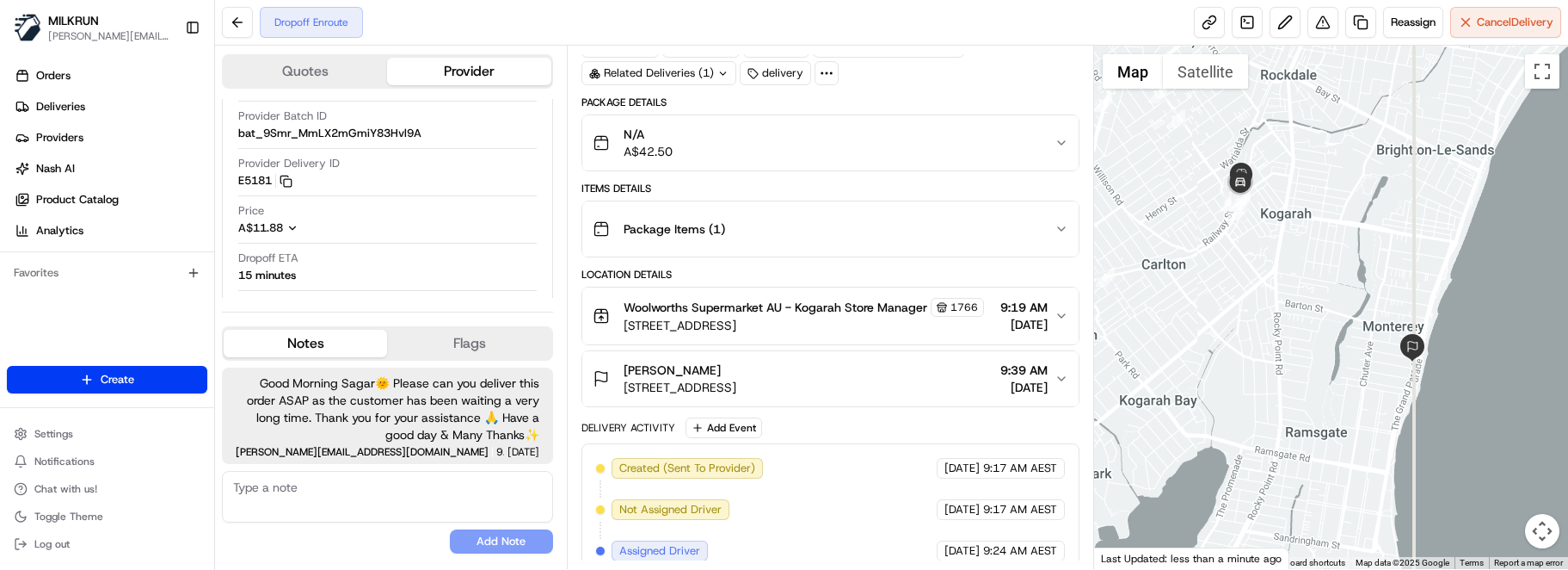
drag, startPoint x: 1351, startPoint y: 401, endPoint x: 1311, endPoint y: 245, distance: 161.0
click at [1311, 245] on div at bounding box center [1331, 307] width 474 height 523
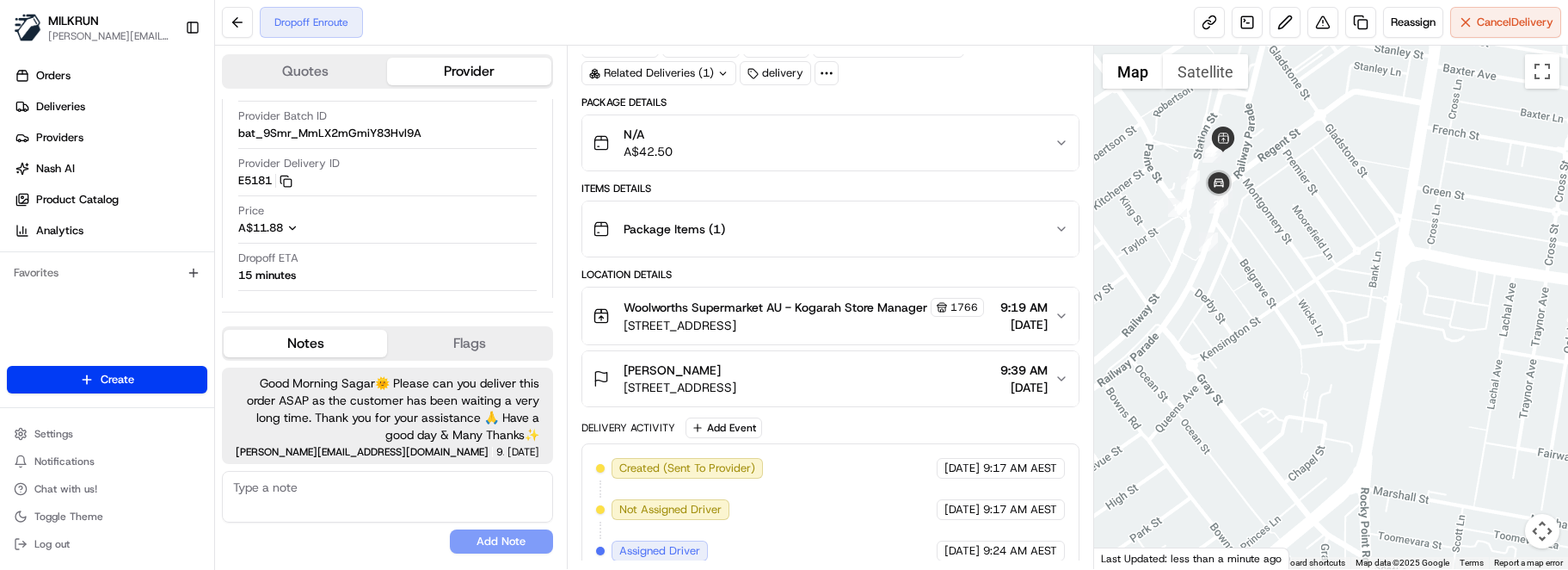
drag, startPoint x: 1178, startPoint y: 171, endPoint x: 1319, endPoint y: 291, distance: 185.2
click at [1319, 291] on div at bounding box center [1331, 307] width 474 height 523
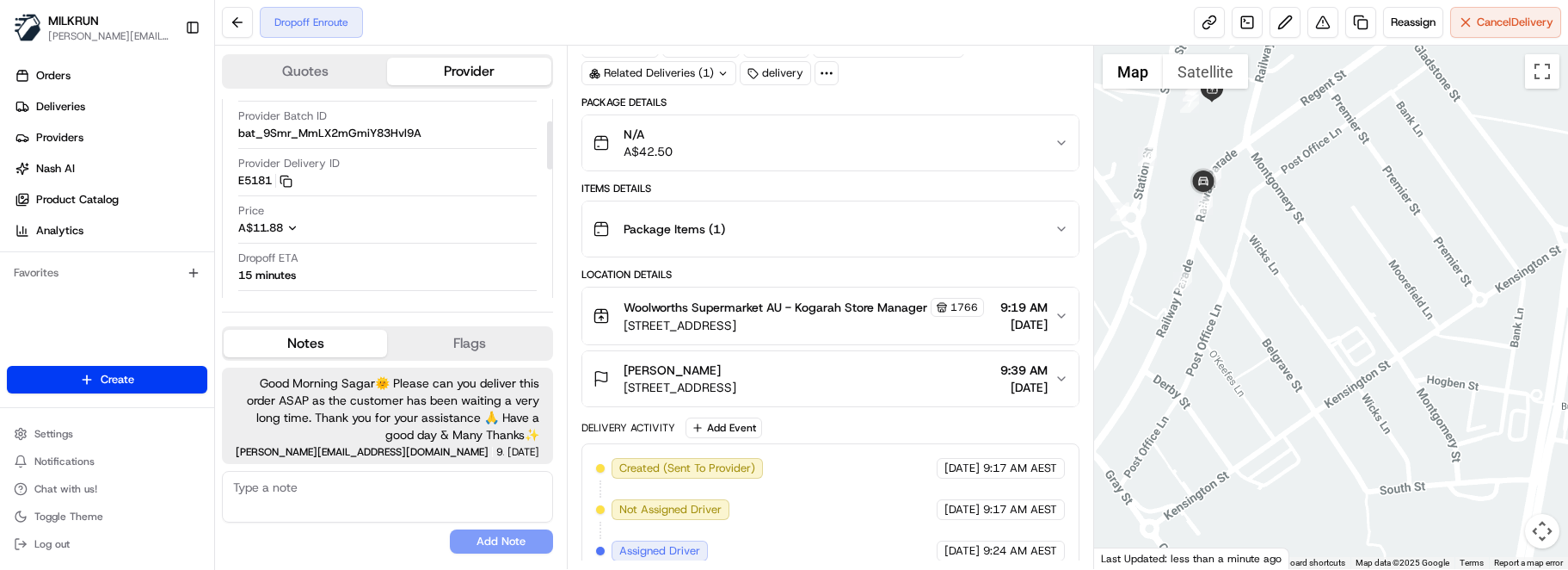
scroll to position [172, 0]
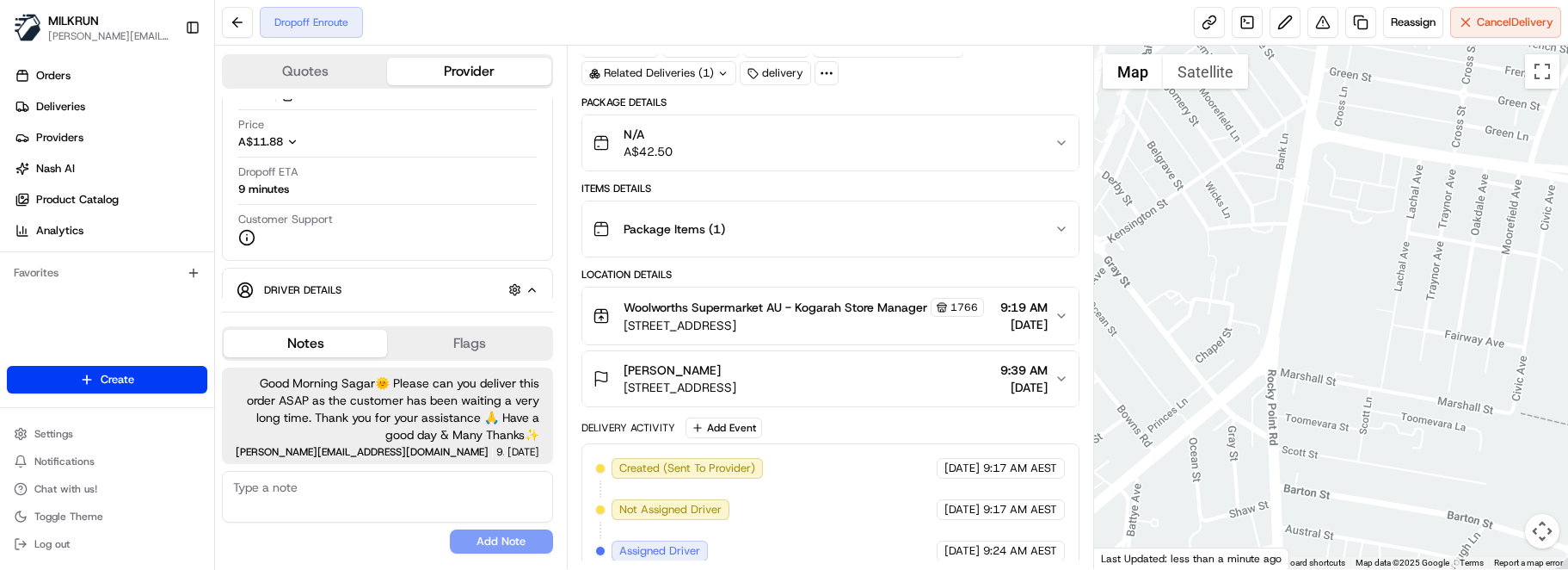
drag, startPoint x: 1431, startPoint y: 331, endPoint x: 1348, endPoint y: 185, distance: 167.9
click at [1348, 185] on div at bounding box center [1331, 307] width 474 height 523
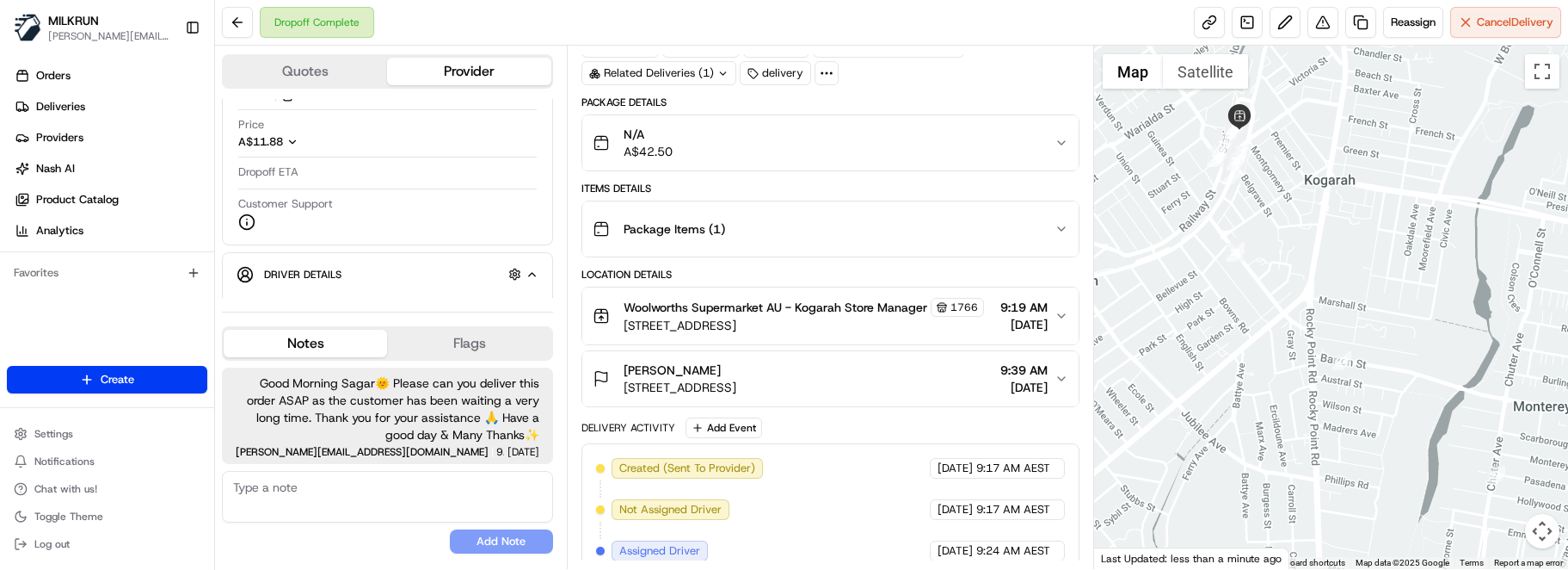
drag, startPoint x: 354, startPoint y: 546, endPoint x: 395, endPoint y: 526, distance: 45.6
click at [354, 546] on div "No results found Add Note" at bounding box center [387, 512] width 331 height 83
